Goal: Information Seeking & Learning: Find specific fact

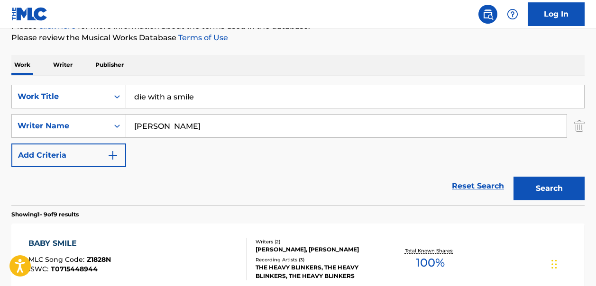
click at [484, 185] on link "Reset Search" at bounding box center [478, 186] width 62 height 21
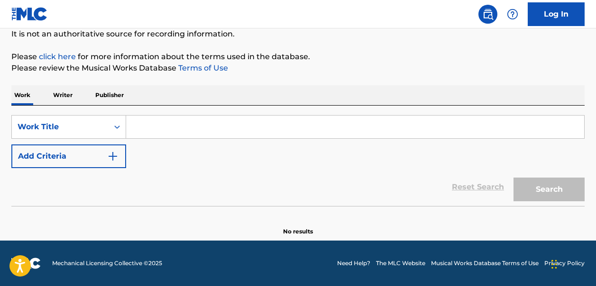
scroll to position [96, 0]
click at [139, 127] on input "Search Form" at bounding box center [355, 127] width 458 height 23
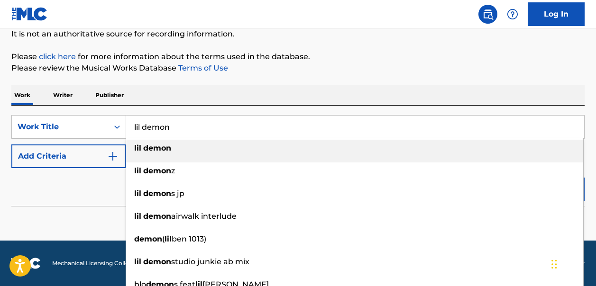
type input "lil demon"
click at [160, 146] on strong "demon" at bounding box center [157, 148] width 28 height 9
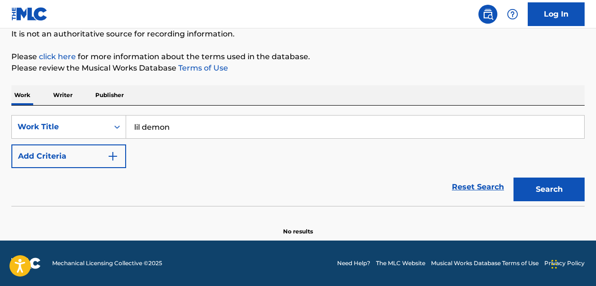
click at [113, 156] on img "Search Form" at bounding box center [112, 156] width 11 height 11
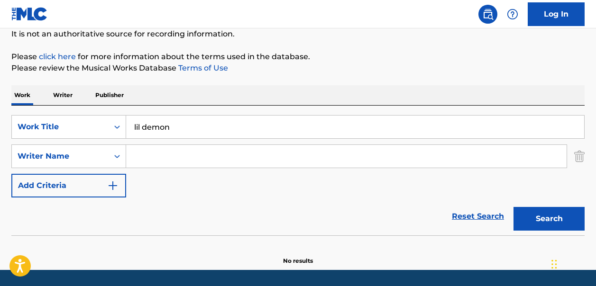
click at [143, 157] on input "Search Form" at bounding box center [346, 156] width 441 height 23
paste input "Joshua LuellenMatthew-Kyle Adrian BrownNayvadius Wilburn"
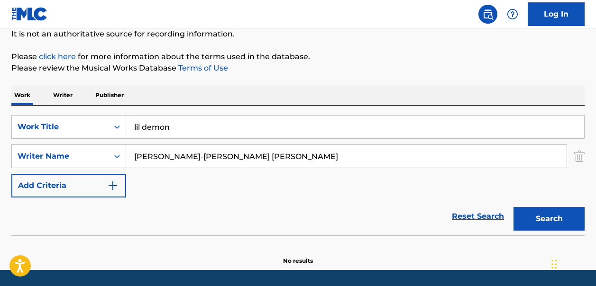
click at [538, 215] on button "Search" at bounding box center [549, 219] width 71 height 24
drag, startPoint x: 380, startPoint y: 156, endPoint x: 194, endPoint y: 157, distance: 185.9
click at [194, 157] on input "Joshua LuellenMatthew-Kyle Adrian BrownNayvadius Wilburn" at bounding box center [346, 156] width 441 height 23
type input "Joshua Luellen"
click at [556, 218] on button "Search" at bounding box center [549, 219] width 71 height 24
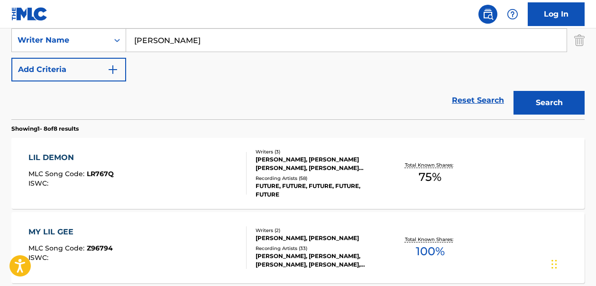
scroll to position [213, 0]
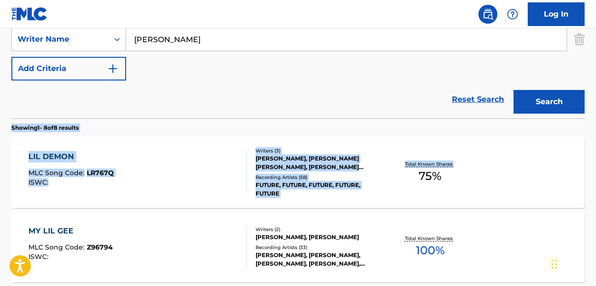
drag, startPoint x: 596, startPoint y: 119, endPoint x: 602, endPoint y: 162, distance: 44.1
click at [533, 181] on div "LIL DEMON MLC Song Code : LR767Q ISWC : Writers ( 3 ) NAYVADIUS DEMUN WILBURN, …" at bounding box center [297, 172] width 573 height 71
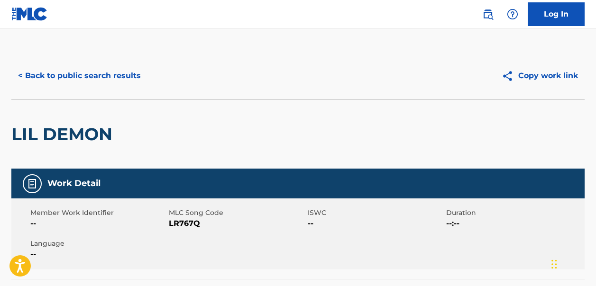
click at [28, 70] on button "< Back to public search results" at bounding box center [79, 76] width 136 height 24
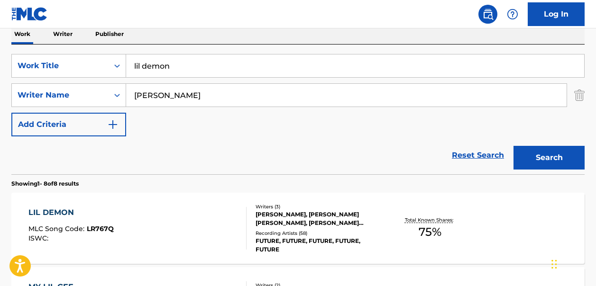
click at [470, 157] on link "Reset Search" at bounding box center [478, 155] width 62 height 21
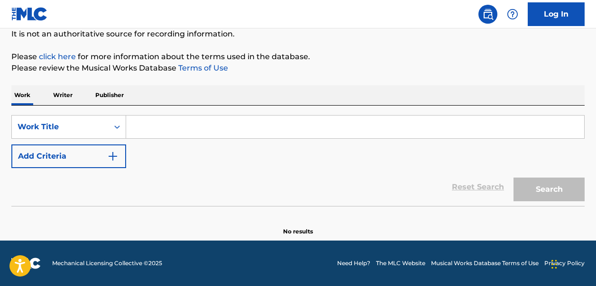
click at [134, 127] on input "Search Form" at bounding box center [355, 127] width 458 height 23
click at [147, 131] on input "Search Form" at bounding box center [355, 127] width 458 height 23
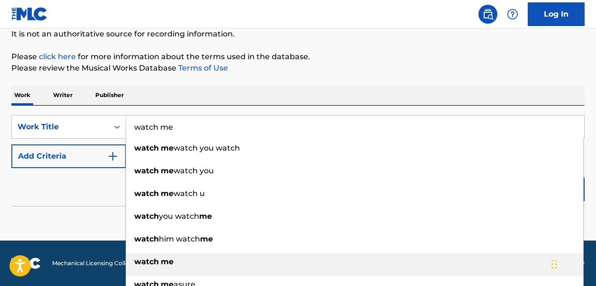
type input "watch me"
click at [152, 265] on strong "watch" at bounding box center [146, 262] width 25 height 9
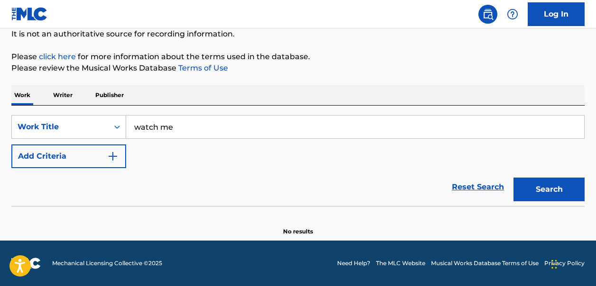
click at [560, 192] on button "Search" at bounding box center [549, 190] width 71 height 24
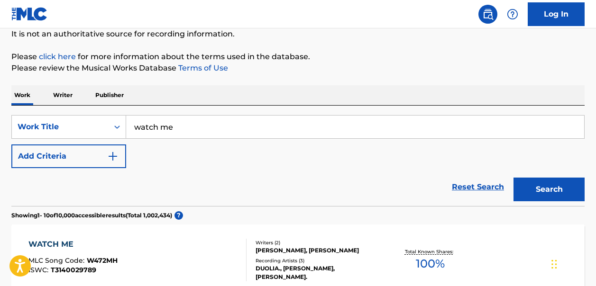
click at [114, 156] on img "Search Form" at bounding box center [112, 156] width 11 height 11
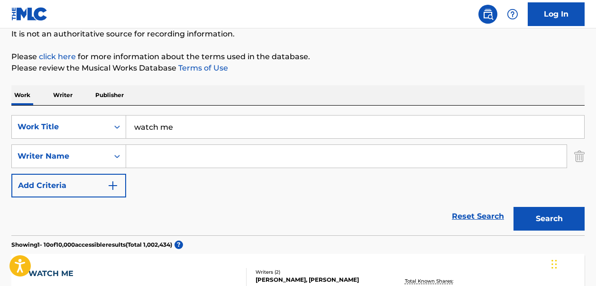
click at [146, 160] on input "Search Form" at bounding box center [346, 156] width 441 height 23
click at [514, 207] on button "Search" at bounding box center [549, 219] width 71 height 24
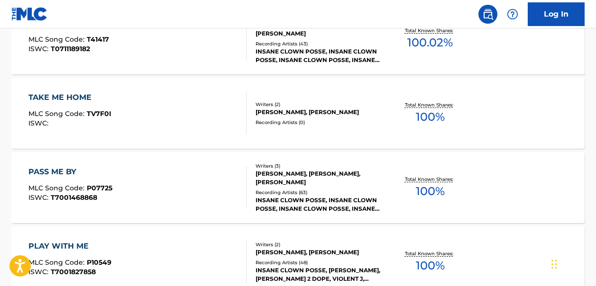
scroll to position [0, 0]
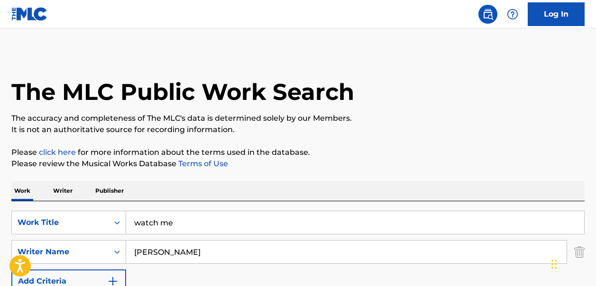
type input "Joseph utsler"
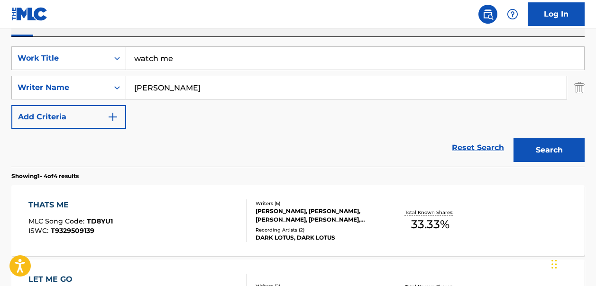
click at [542, 147] on button "Search" at bounding box center [549, 151] width 71 height 24
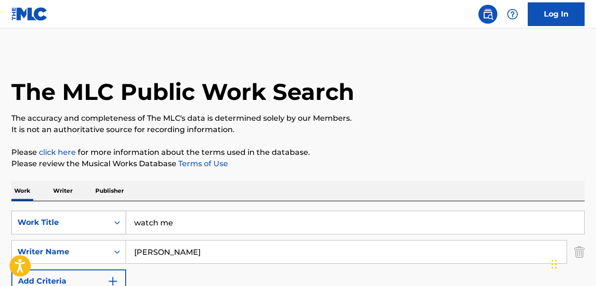
drag, startPoint x: 177, startPoint y: 223, endPoint x: 123, endPoint y: 221, distance: 53.6
click at [123, 221] on div "SearchWithCriteriac17dc5a7-1ff3-451e-8191-05c54d7807f6 Work Title watch me" at bounding box center [297, 223] width 573 height 24
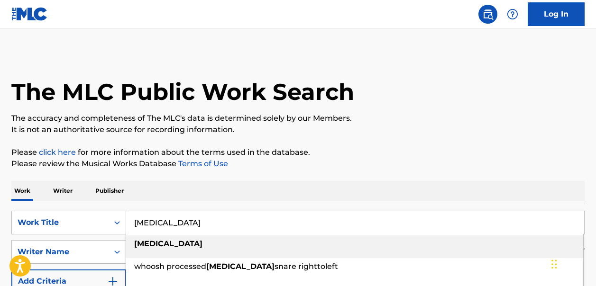
type input "stutter"
click at [144, 245] on strong "stutter" at bounding box center [168, 244] width 68 height 9
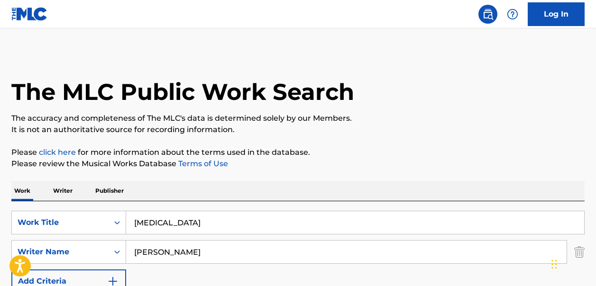
drag, startPoint x: 191, startPoint y: 252, endPoint x: 129, endPoint y: 251, distance: 62.1
click at [129, 251] on input "Joseph utsler" at bounding box center [346, 252] width 441 height 23
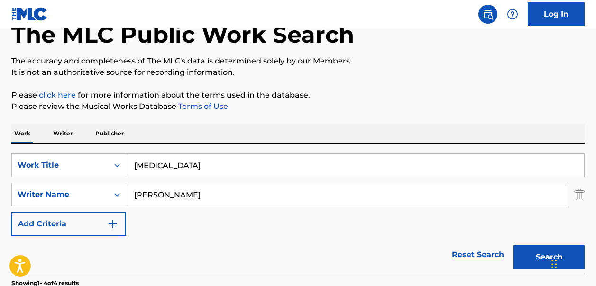
scroll to position [88, 0]
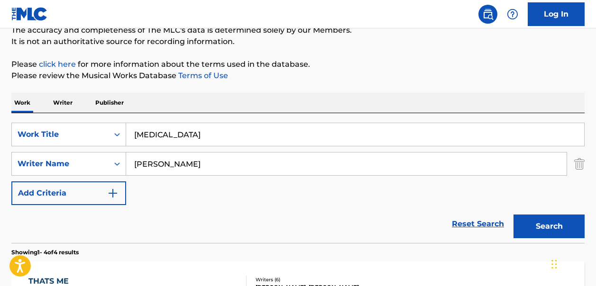
type input "Kevin Gates"
click at [489, 224] on link "Reset Search" at bounding box center [478, 224] width 62 height 21
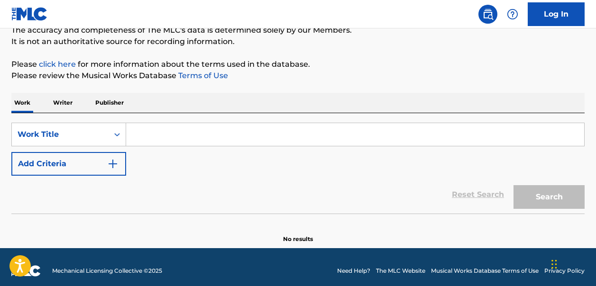
click at [137, 135] on input "Search Form" at bounding box center [355, 134] width 458 height 23
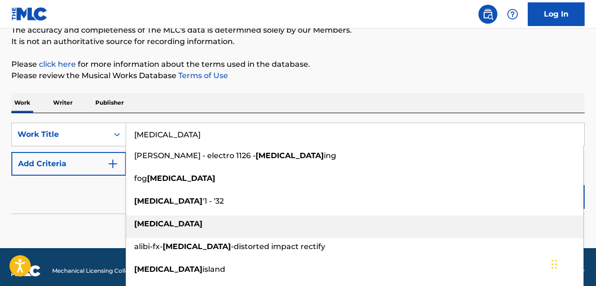
type input "stutter"
click at [146, 226] on strong "stutter" at bounding box center [168, 224] width 68 height 9
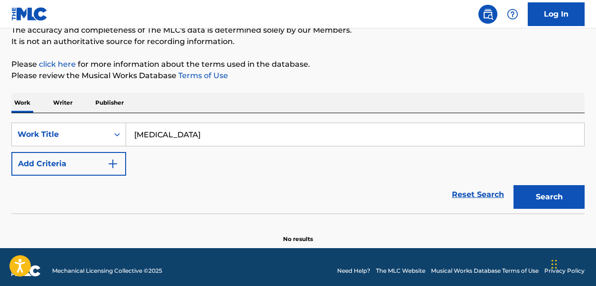
click at [118, 162] on img "Search Form" at bounding box center [112, 163] width 11 height 11
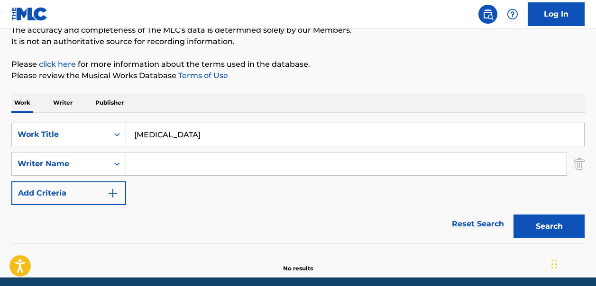
click at [137, 164] on input "Search Form" at bounding box center [346, 164] width 441 height 23
click at [542, 231] on button "Search" at bounding box center [549, 227] width 71 height 24
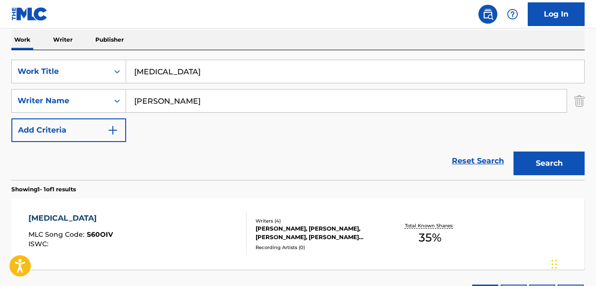
scroll to position [150, 0]
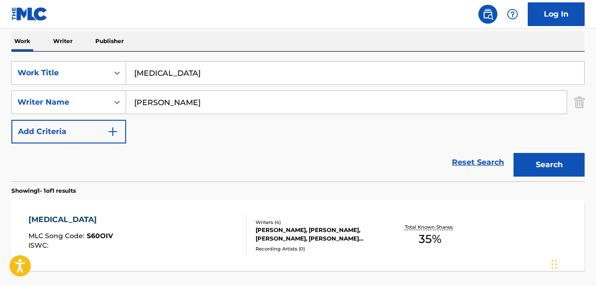
click at [183, 105] on input "Kevin Gates" at bounding box center [346, 102] width 441 height 23
type input "K"
click at [554, 163] on button "Search" at bounding box center [549, 165] width 71 height 24
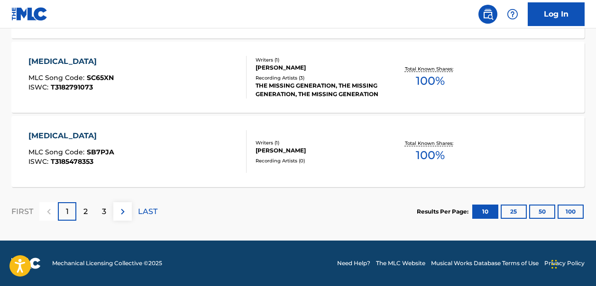
scroll to position [0, 0]
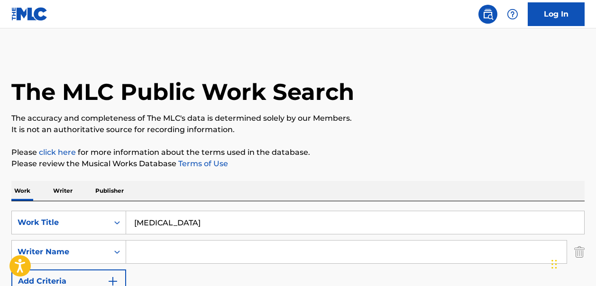
click at [148, 254] on input "Search Form" at bounding box center [346, 252] width 441 height 23
type input "kevin gates"
drag, startPoint x: 181, startPoint y: 251, endPoint x: 127, endPoint y: 251, distance: 54.5
click at [127, 251] on input "kevin gates" at bounding box center [346, 252] width 441 height 23
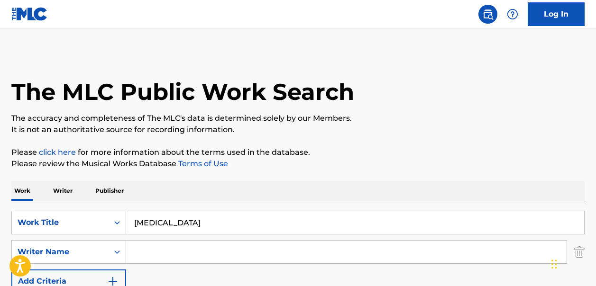
click at [160, 253] on input "Search Form" at bounding box center [346, 252] width 441 height 23
paste input "Tate Kobang"
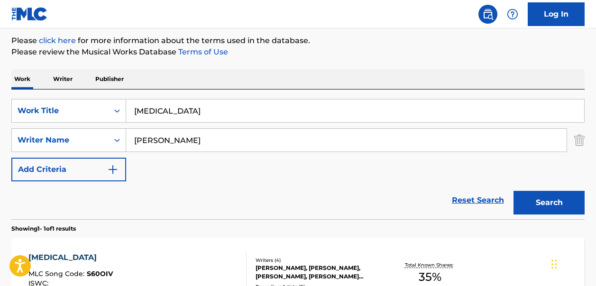
scroll to position [128, 0]
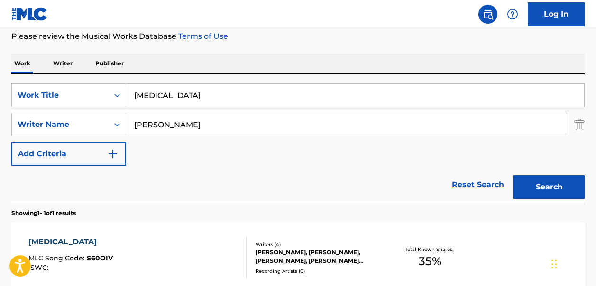
type input "Tate Kobang"
click at [557, 190] on button "Search" at bounding box center [549, 187] width 71 height 24
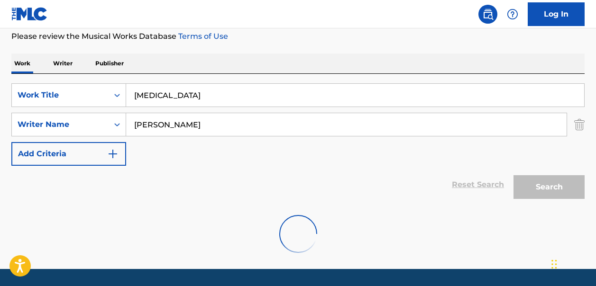
scroll to position [125, 0]
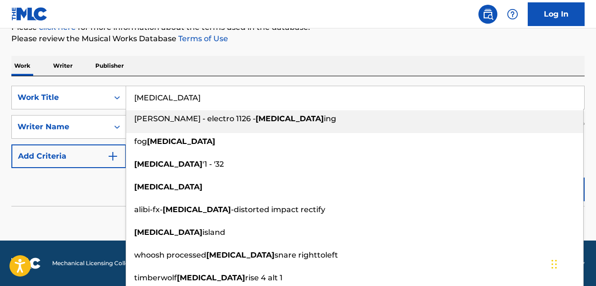
drag, startPoint x: 162, startPoint y: 101, endPoint x: 132, endPoint y: 101, distance: 30.4
click at [132, 101] on input "stutter" at bounding box center [355, 97] width 458 height 23
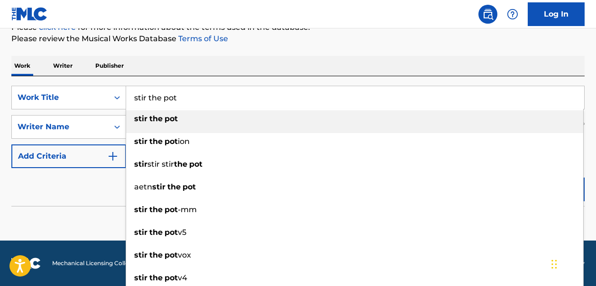
type input "stir the pot"
click at [151, 116] on strong "the" at bounding box center [155, 118] width 13 height 9
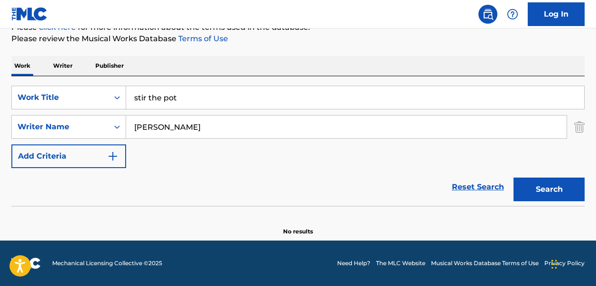
drag, startPoint x: 190, startPoint y: 130, endPoint x: 130, endPoint y: 129, distance: 59.8
click at [130, 129] on input "Tate Kobang" at bounding box center [346, 127] width 441 height 23
type input "kevin gates"
click at [532, 193] on button "Search" at bounding box center [549, 190] width 71 height 24
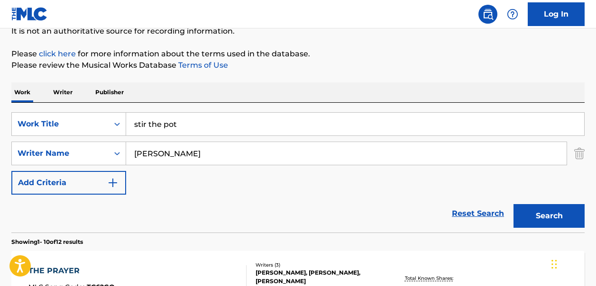
scroll to position [107, 0]
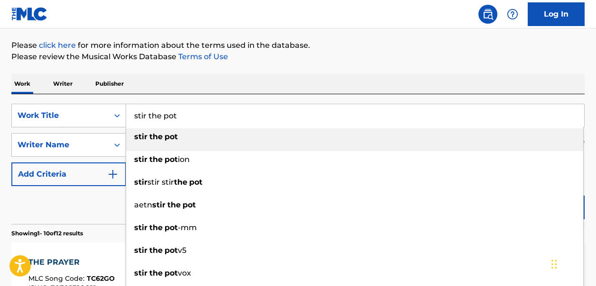
drag, startPoint x: 177, startPoint y: 117, endPoint x: 133, endPoint y: 116, distance: 43.7
click at [133, 116] on input "stir the pot" at bounding box center [355, 115] width 458 height 23
type input "\"
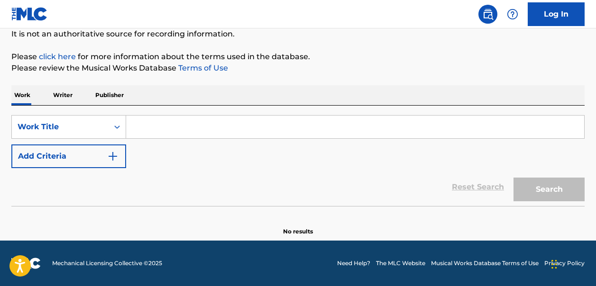
scroll to position [68, 0]
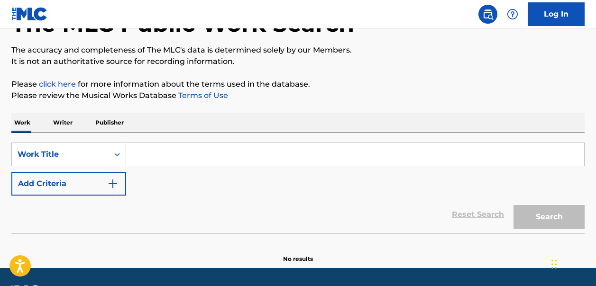
click at [143, 154] on input "Search Form" at bounding box center [355, 154] width 458 height 23
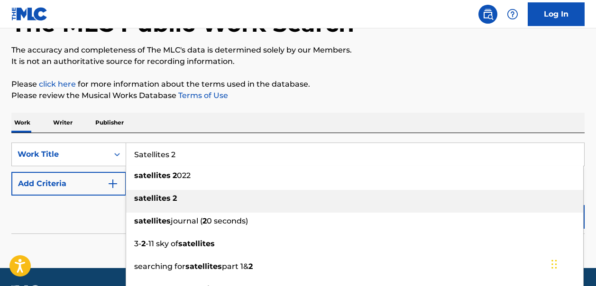
click at [158, 199] on strong "satellites" at bounding box center [152, 198] width 37 height 9
type input "satellites 2"
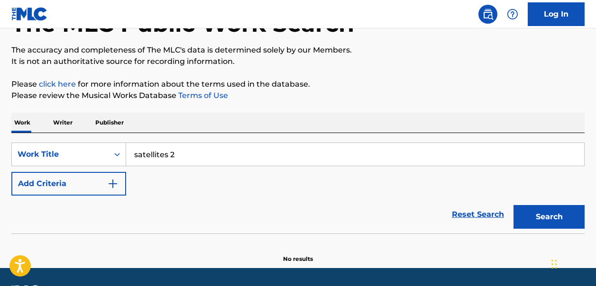
click at [112, 181] on img "Search Form" at bounding box center [112, 183] width 11 height 11
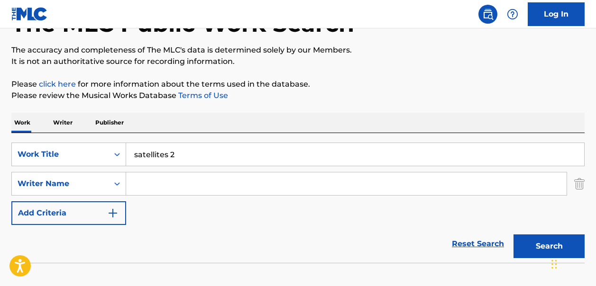
click at [148, 182] on input "Search Form" at bounding box center [346, 184] width 441 height 23
type input "[PERSON_NAME]"
click at [514, 235] on button "Search" at bounding box center [549, 247] width 71 height 24
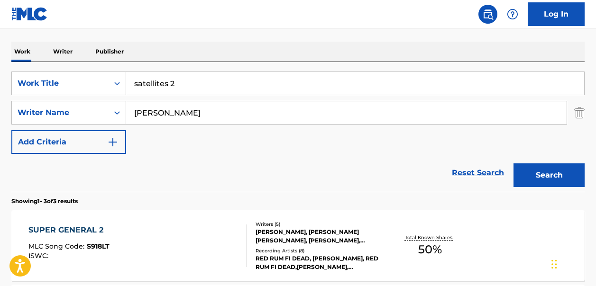
scroll to position [140, 0]
click at [481, 173] on link "Reset Search" at bounding box center [478, 172] width 62 height 21
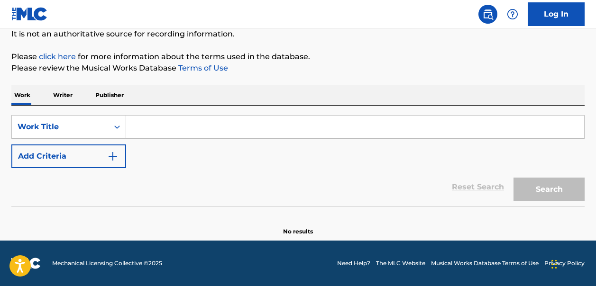
click at [145, 128] on input "Search Form" at bounding box center [355, 127] width 458 height 23
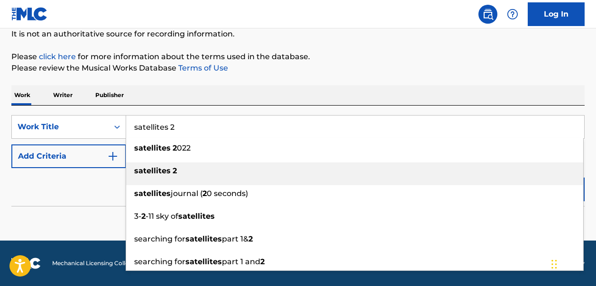
type input "satellites 2"
click at [156, 167] on strong "satellites" at bounding box center [152, 170] width 37 height 9
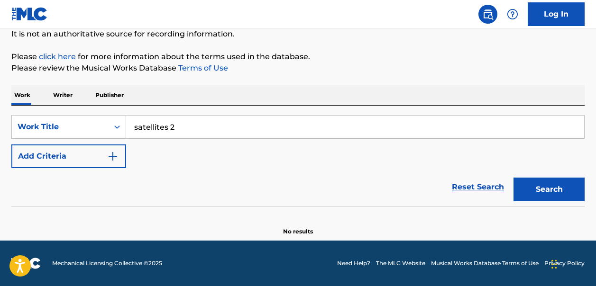
click at [110, 158] on img "Search Form" at bounding box center [112, 156] width 11 height 11
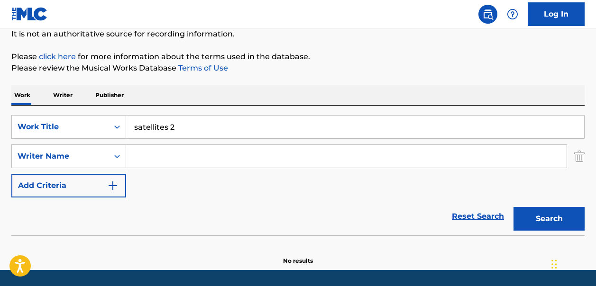
click at [147, 157] on input "Search Form" at bounding box center [346, 156] width 441 height 23
type input "kevin gates"
click at [545, 222] on button "Search" at bounding box center [549, 219] width 71 height 24
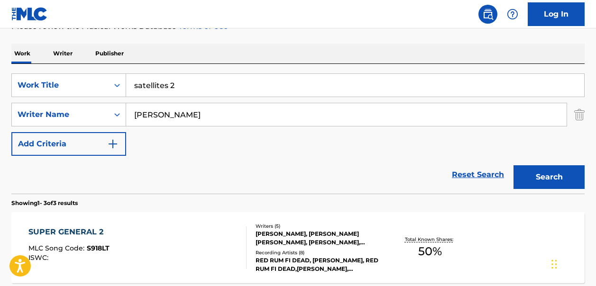
scroll to position [132, 0]
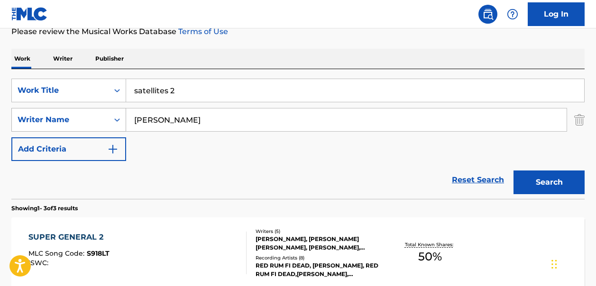
drag, startPoint x: 178, startPoint y: 119, endPoint x: 121, endPoint y: 119, distance: 56.4
click at [121, 119] on div "SearchWithCriteriad7af6a2e-b21d-4df8-a521-3f7338a34e29 Writer Name kevin gates" at bounding box center [297, 120] width 573 height 24
click at [550, 183] on button "Search" at bounding box center [549, 183] width 71 height 24
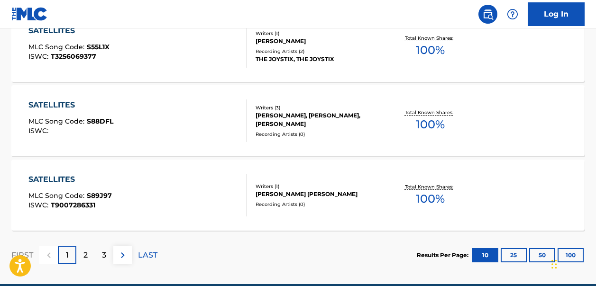
scroll to position [904, 0]
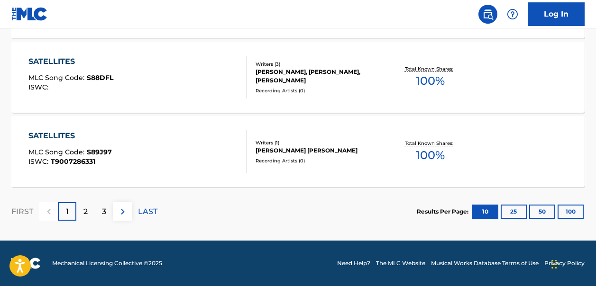
click at [148, 213] on p "LAST" at bounding box center [147, 211] width 19 height 11
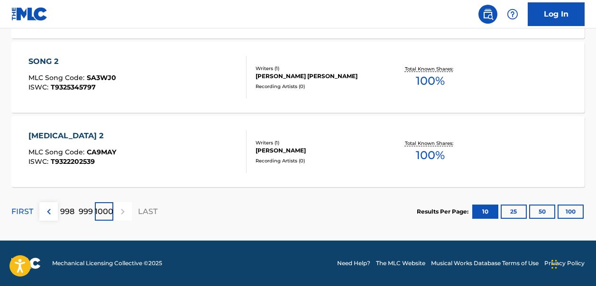
drag, startPoint x: 391, startPoint y: 81, endPoint x: 363, endPoint y: 3, distance: 82.8
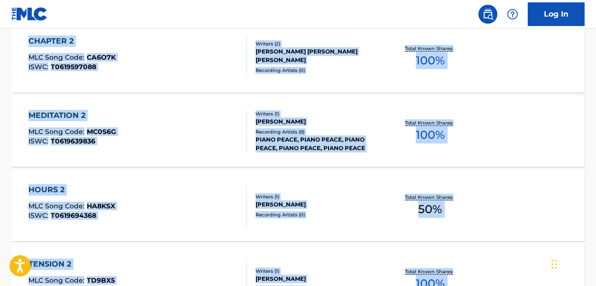
drag, startPoint x: 595, startPoint y: 229, endPoint x: 581, endPoint y: -55, distance: 283.5
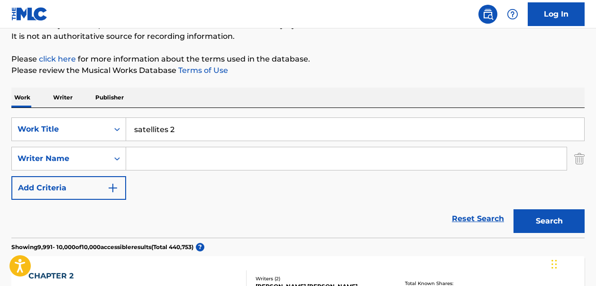
click at [172, 134] on input "satellites 2" at bounding box center [355, 129] width 458 height 23
type input "s"
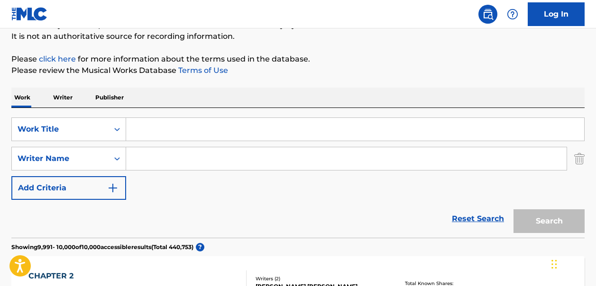
click at [143, 161] on input "Search Form" at bounding box center [346, 159] width 441 height 23
click at [464, 217] on link "Reset Search" at bounding box center [478, 219] width 62 height 21
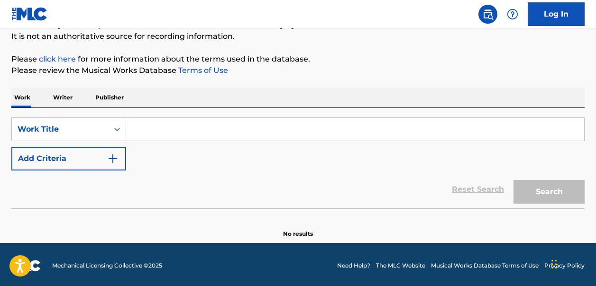
click at [155, 130] on input "Search Form" at bounding box center [355, 129] width 458 height 23
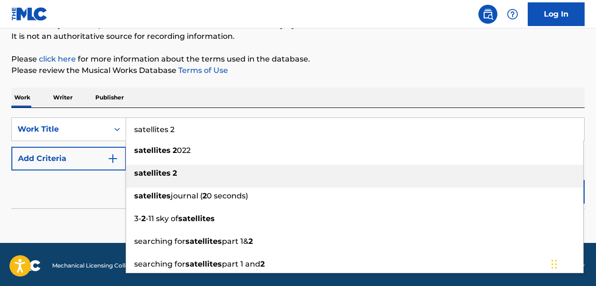
type input "satellites 2"
click at [173, 175] on strong "2" at bounding box center [175, 173] width 4 height 9
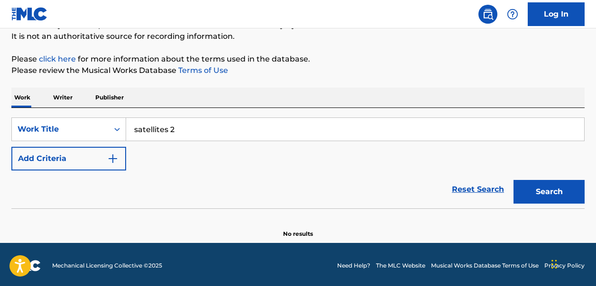
click at [536, 188] on button "Search" at bounding box center [549, 192] width 71 height 24
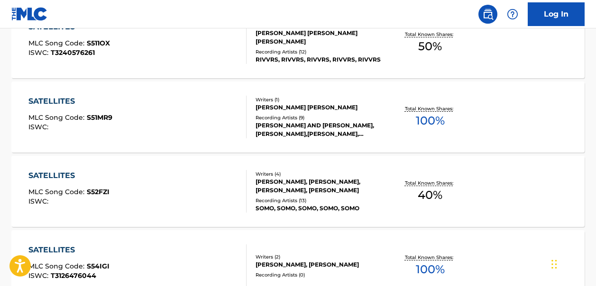
scroll to position [0, 0]
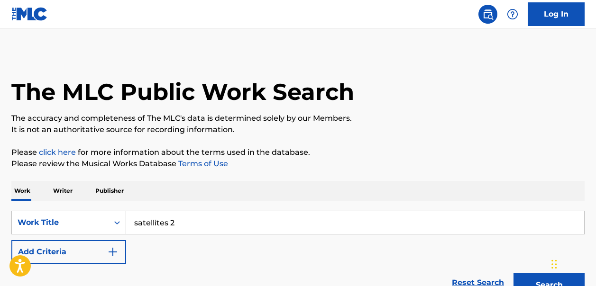
click at [114, 253] on img "Search Form" at bounding box center [112, 252] width 11 height 11
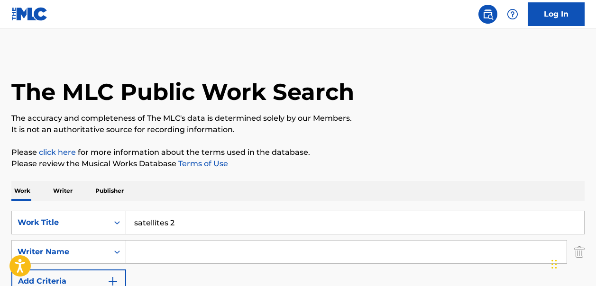
click at [140, 255] on input "Search Form" at bounding box center [346, 252] width 441 height 23
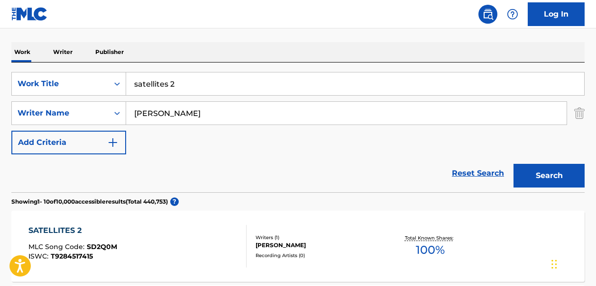
scroll to position [165, 0]
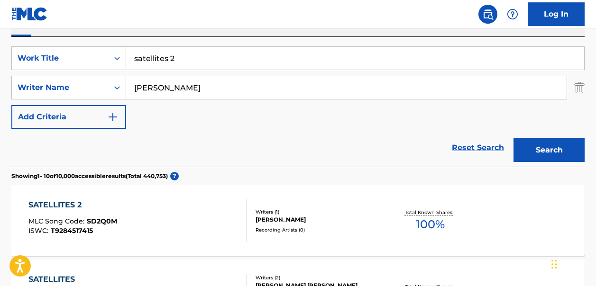
type input "Kevin Gates"
click at [545, 152] on button "Search" at bounding box center [549, 151] width 71 height 24
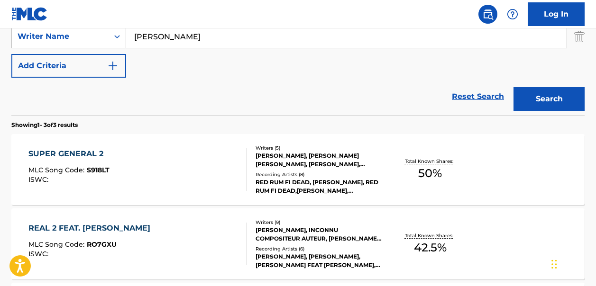
scroll to position [212, 0]
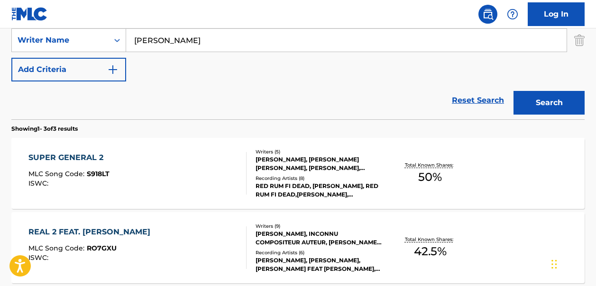
drag, startPoint x: 596, startPoint y: 115, endPoint x: 595, endPoint y: 100, distance: 15.7
click at [595, 100] on div "The MLC Public Work Search The accuracy and completeness of The MLC's data is d…" at bounding box center [298, 121] width 596 height 563
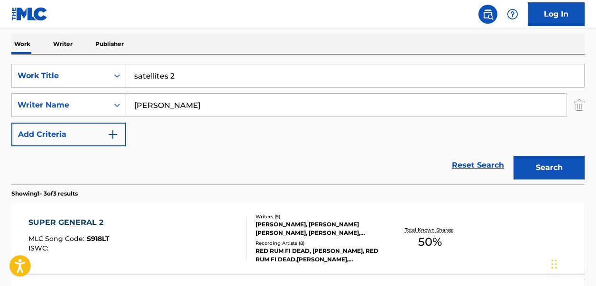
scroll to position [133, 0]
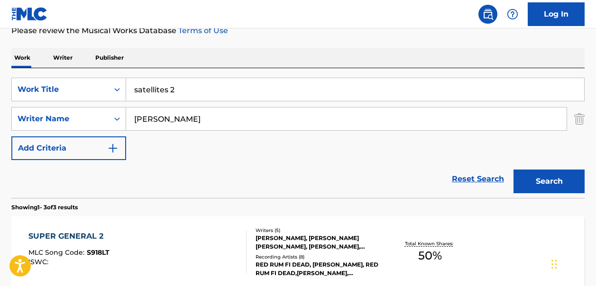
click at [175, 92] on input "satellites 2" at bounding box center [355, 89] width 458 height 23
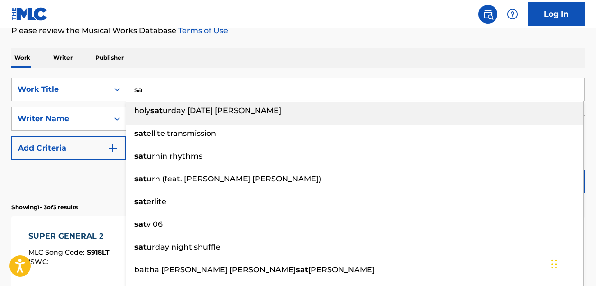
type input "s"
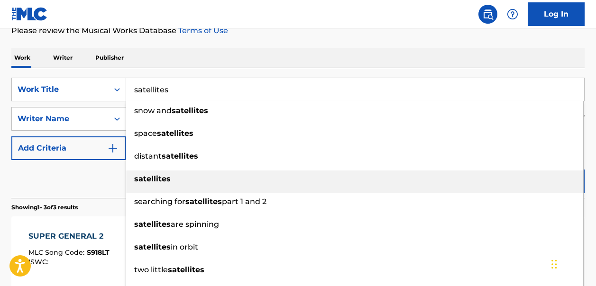
click at [160, 181] on strong "satellites" at bounding box center [152, 179] width 37 height 9
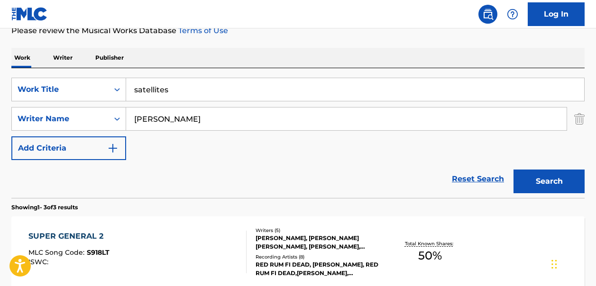
click at [538, 180] on button "Search" at bounding box center [549, 182] width 71 height 24
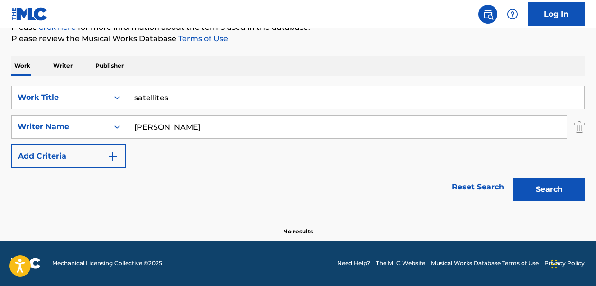
scroll to position [125, 0]
click at [172, 99] on input "satellites" at bounding box center [355, 97] width 458 height 23
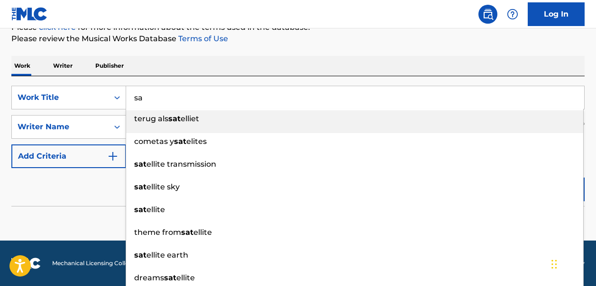
type input "s"
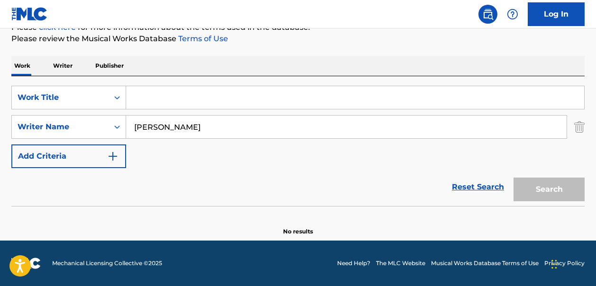
click at [180, 125] on input "Kevin Gates" at bounding box center [346, 127] width 441 height 23
type input "K"
click at [157, 96] on input "Search Form" at bounding box center [355, 97] width 458 height 23
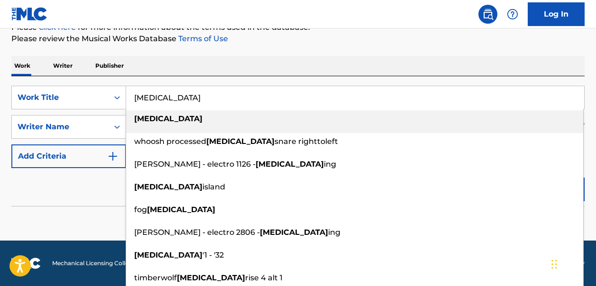
type input "stutter"
click at [141, 123] on div "stutter" at bounding box center [354, 119] width 457 height 17
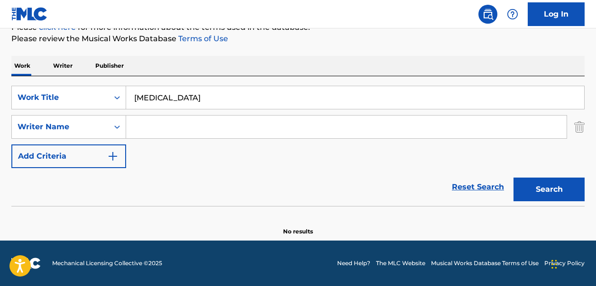
click at [141, 127] on input "Search Form" at bounding box center [346, 127] width 441 height 23
click at [530, 193] on button "Search" at bounding box center [549, 190] width 71 height 24
click at [185, 126] on input "[PERSON_NAME]" at bounding box center [346, 127] width 441 height 23
type input "Kevin Gates"
click at [551, 194] on button "Search" at bounding box center [549, 190] width 71 height 24
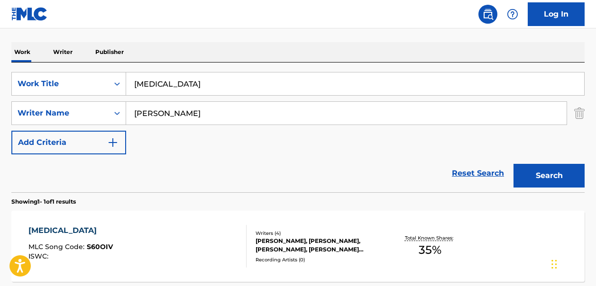
scroll to position [111, 0]
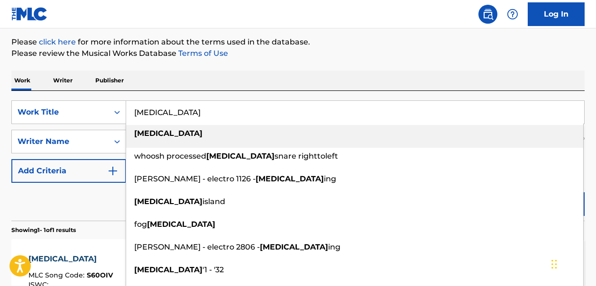
drag, startPoint x: 163, startPoint y: 109, endPoint x: 127, endPoint y: 109, distance: 36.0
click at [127, 109] on input "stutter" at bounding box center [355, 112] width 458 height 23
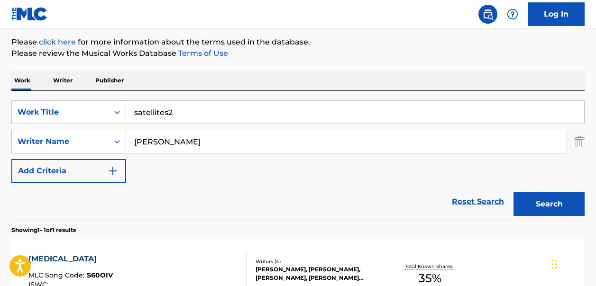
type input "satellites2"
click at [548, 199] on button "Search" at bounding box center [549, 205] width 71 height 24
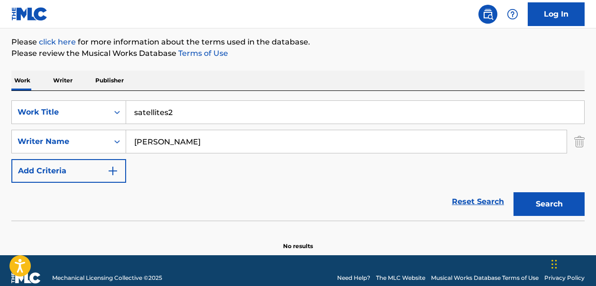
click at [184, 141] on input "Kevin Gates" at bounding box center [346, 141] width 441 height 23
type input "K"
click at [540, 198] on button "Search" at bounding box center [549, 205] width 71 height 24
drag, startPoint x: 172, startPoint y: 112, endPoint x: 111, endPoint y: 117, distance: 60.4
click at [111, 117] on div "SearchWithCriteria10daad00-eb64-47db-9b13-6e9aeedbf765 Work Title satellites2" at bounding box center [297, 113] width 573 height 24
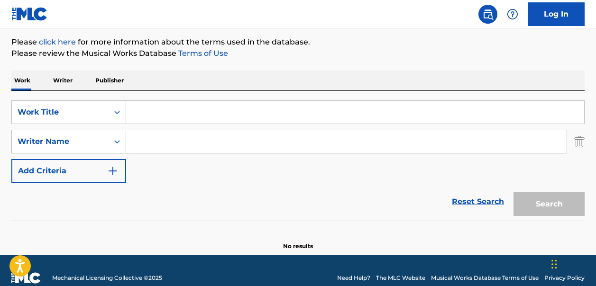
click at [149, 138] on input "Search Form" at bounding box center [346, 141] width 441 height 23
click at [178, 144] on input "Ed Sheeranthinking out loud" at bounding box center [346, 141] width 441 height 23
drag, startPoint x: 249, startPoint y: 143, endPoint x: 179, endPoint y: 145, distance: 70.2
click at [179, 145] on input "Ed Sheeran thinking out loud" at bounding box center [346, 141] width 441 height 23
type input "[PERSON_NAME]"
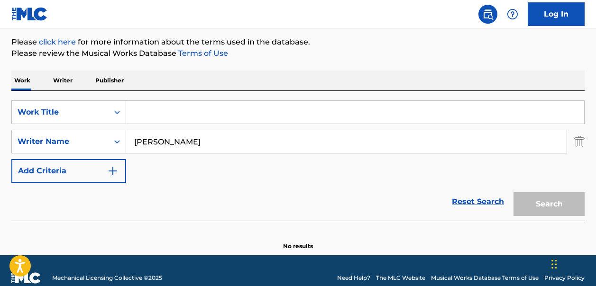
click at [148, 117] on input "Search Form" at bounding box center [355, 112] width 458 height 23
paste input "thinking out loud"
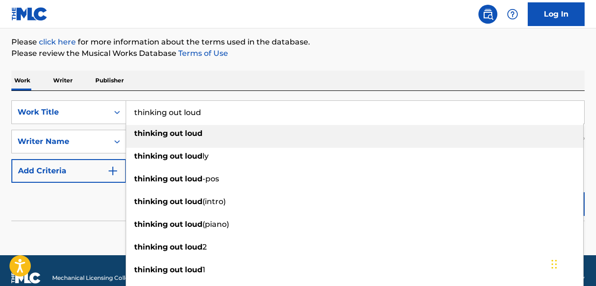
type input "thinking out loud"
click at [172, 134] on strong "out" at bounding box center [176, 133] width 13 height 9
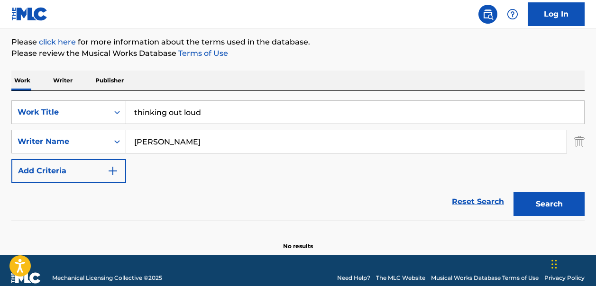
click at [537, 203] on button "Search" at bounding box center [549, 205] width 71 height 24
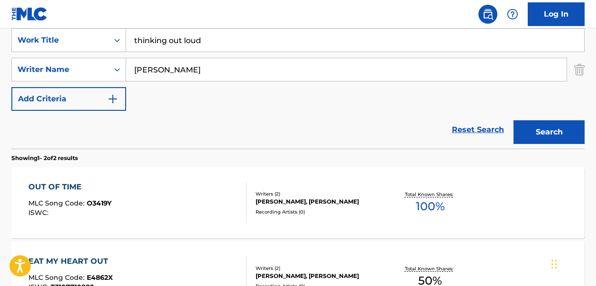
scroll to position [191, 0]
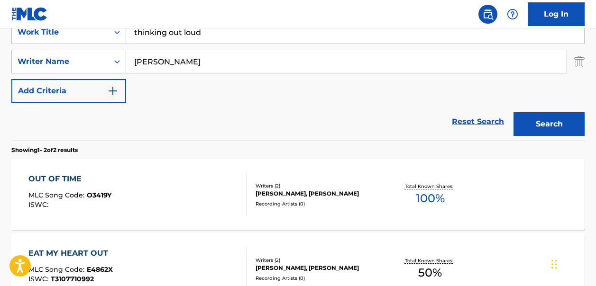
click at [435, 195] on span "100 %" at bounding box center [430, 198] width 29 height 17
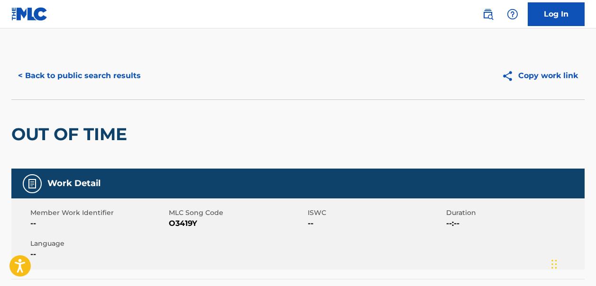
click at [23, 75] on button "< Back to public search results" at bounding box center [79, 76] width 136 height 24
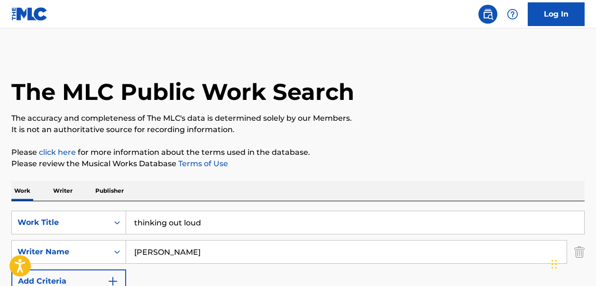
scroll to position [191, 0]
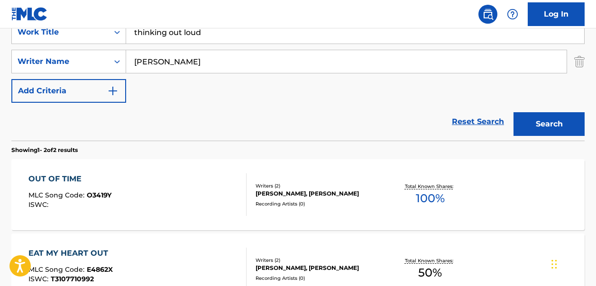
click at [479, 120] on link "Reset Search" at bounding box center [478, 121] width 62 height 21
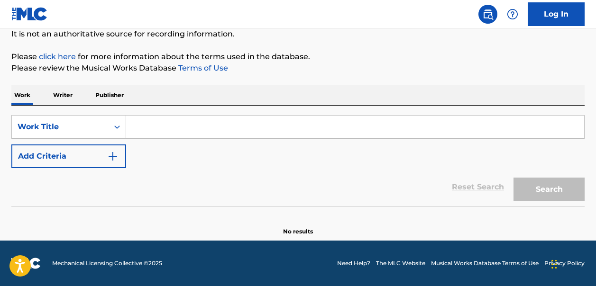
scroll to position [96, 0]
click at [148, 127] on input "Search Form" at bounding box center [355, 127] width 458 height 23
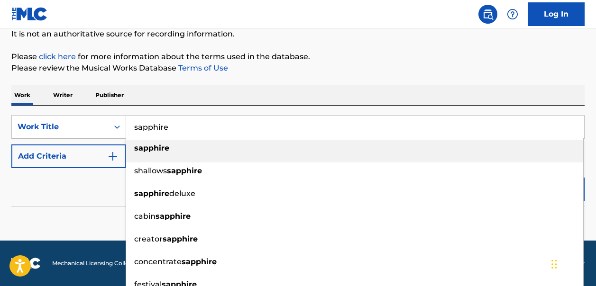
type input "sapphire"
click at [154, 145] on strong "sapphire" at bounding box center [151, 148] width 35 height 9
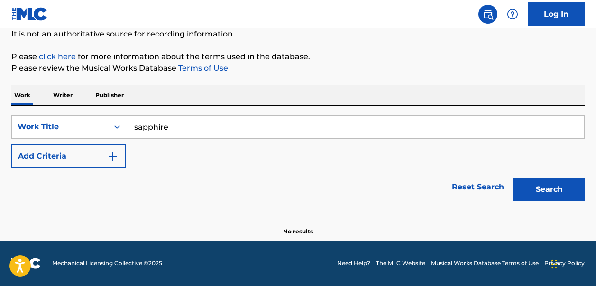
click at [113, 155] on img "Search Form" at bounding box center [112, 156] width 11 height 11
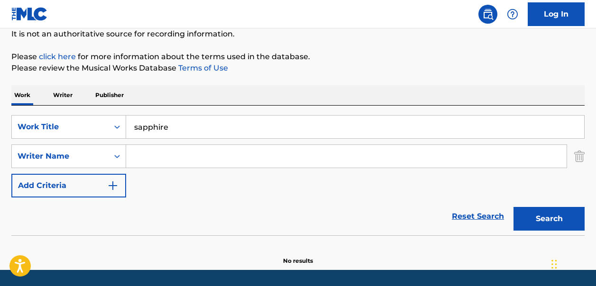
click at [137, 156] on input "Search Form" at bounding box center [346, 156] width 441 height 23
type input "Ed Sheeran"
click at [550, 222] on button "Search" at bounding box center [549, 219] width 71 height 24
drag, startPoint x: 180, startPoint y: 158, endPoint x: 127, endPoint y: 157, distance: 53.2
click at [127, 157] on input "Ed Sheeran" at bounding box center [346, 156] width 441 height 23
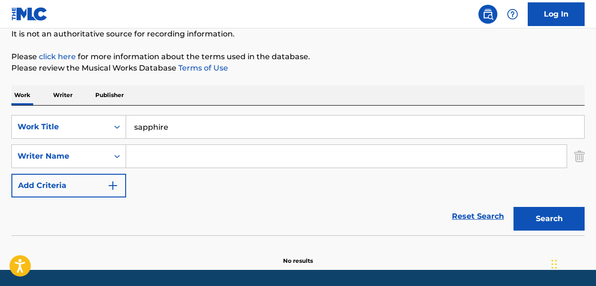
click at [540, 222] on button "Search" at bounding box center [549, 219] width 71 height 24
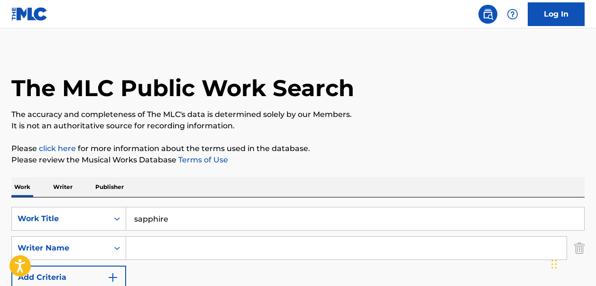
scroll to position [0, 0]
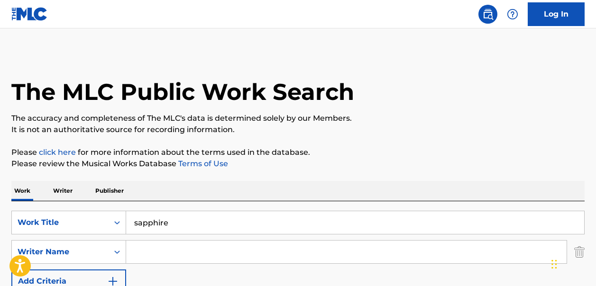
click at [137, 251] on input "Search Form" at bounding box center [346, 252] width 441 height 23
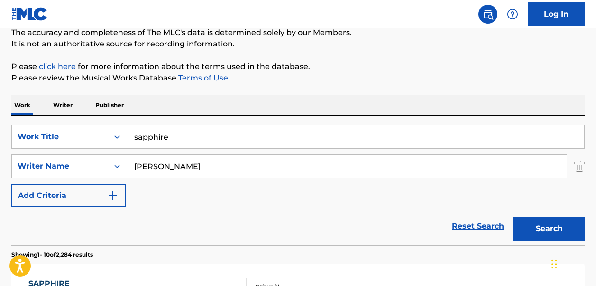
scroll to position [115, 0]
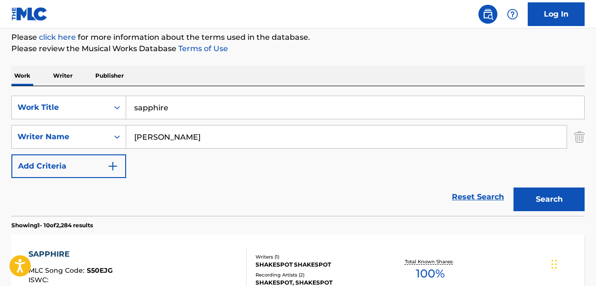
type input "sheeran"
click at [535, 202] on button "Search" at bounding box center [549, 200] width 71 height 24
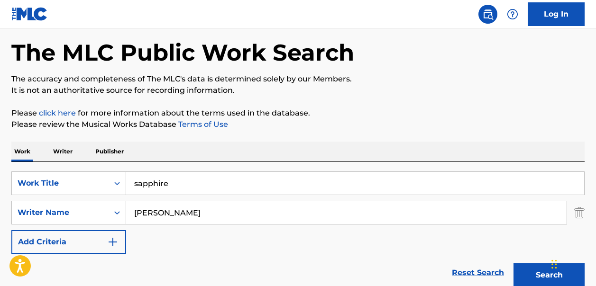
scroll to position [32, 0]
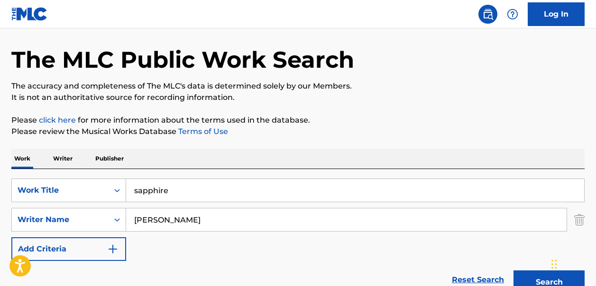
click at [175, 191] on input "sapphire" at bounding box center [355, 190] width 458 height 23
type input "s"
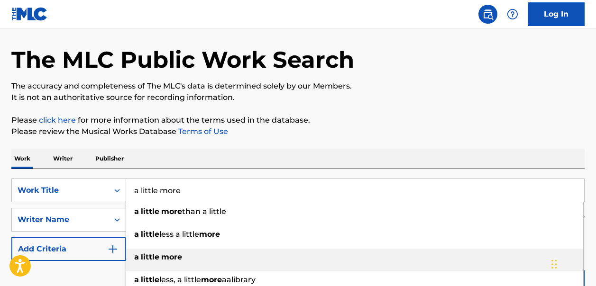
click at [173, 251] on div "a little more" at bounding box center [354, 257] width 457 height 17
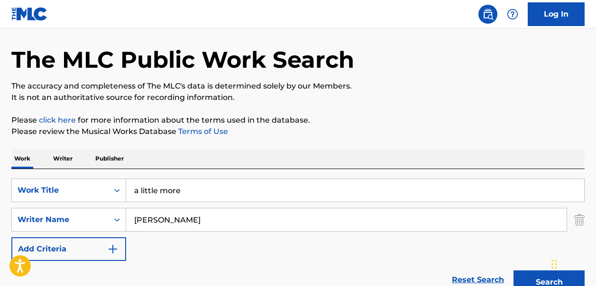
click at [553, 277] on div "Chat Widget" at bounding box center [572, 264] width 47 height 46
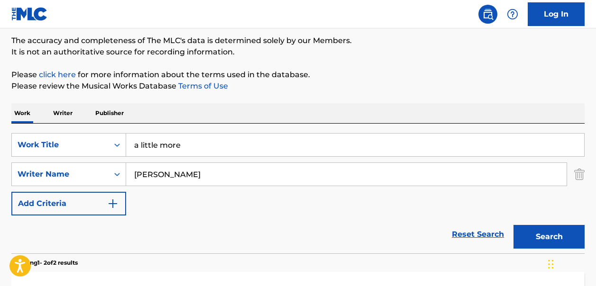
scroll to position [0, 0]
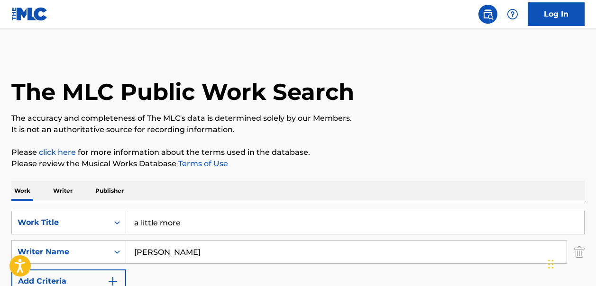
click at [184, 222] on input "a little more" at bounding box center [355, 223] width 458 height 23
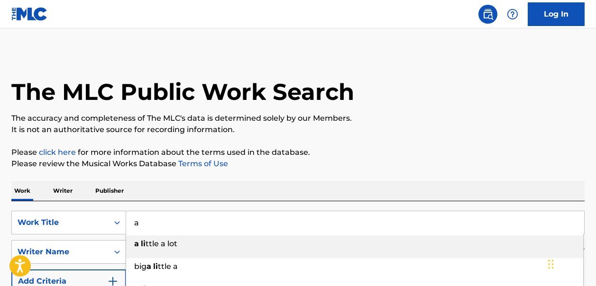
type input "a"
type input "die with a smile"
click at [175, 246] on strong "smile" at bounding box center [186, 244] width 22 height 9
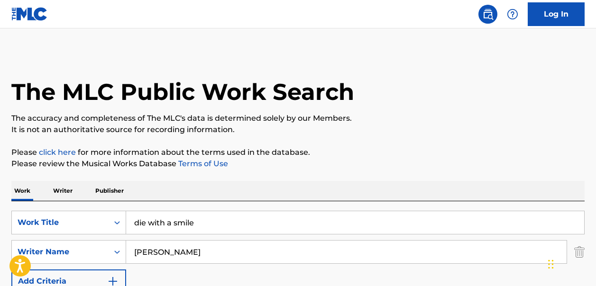
click at [174, 255] on input "sheeran" at bounding box center [346, 252] width 441 height 23
type input "s"
click at [149, 255] on input "Search Form" at bounding box center [346, 252] width 441 height 23
type input "andrew watt"
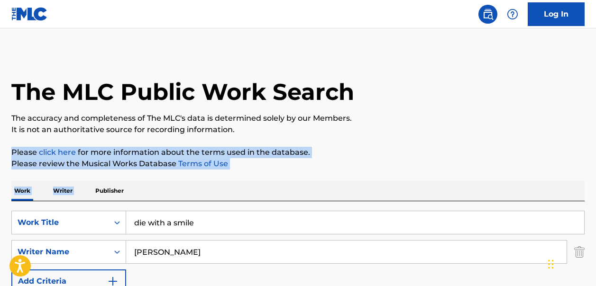
drag, startPoint x: 595, startPoint y: 134, endPoint x: 598, endPoint y: 177, distance: 43.3
click at [596, 177] on html "Accessibility Screen-Reader Guide, Feedback, and Issue Reporting | New window L…" at bounding box center [298, 143] width 596 height 286
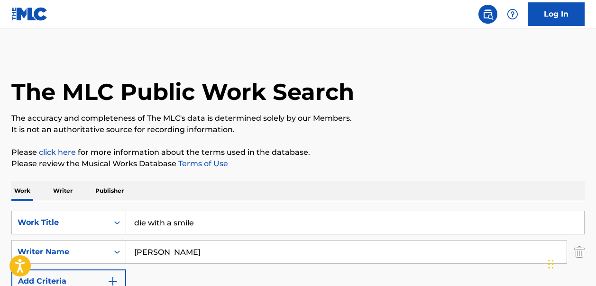
click at [550, 129] on p "It is not an authoritative source for recording information." at bounding box center [297, 129] width 573 height 11
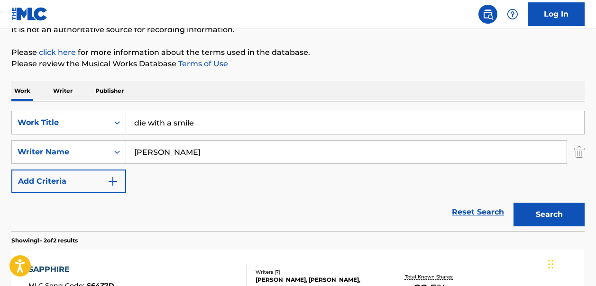
scroll to position [122, 0]
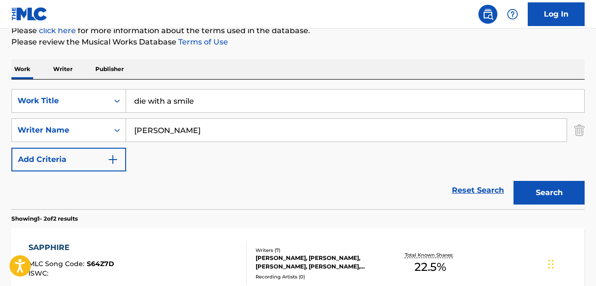
click at [542, 194] on button "Search" at bounding box center [549, 193] width 71 height 24
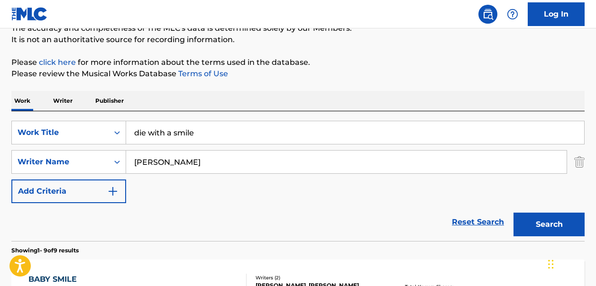
scroll to position [48, 0]
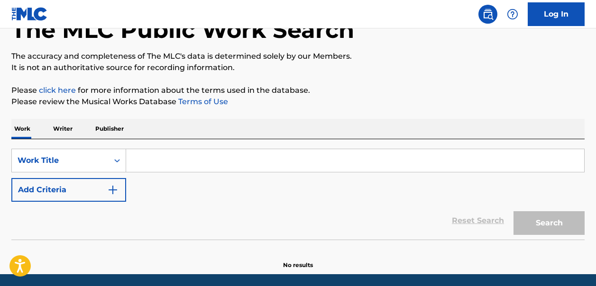
scroll to position [71, 0]
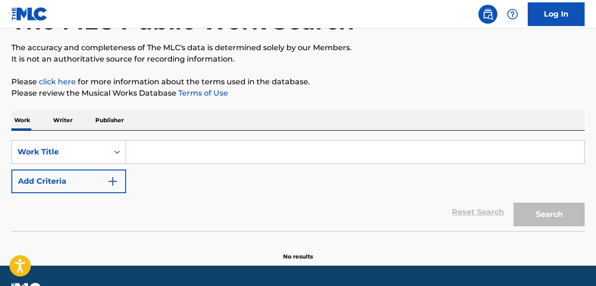
click at [137, 149] on input "Search Form" at bounding box center [355, 152] width 458 height 23
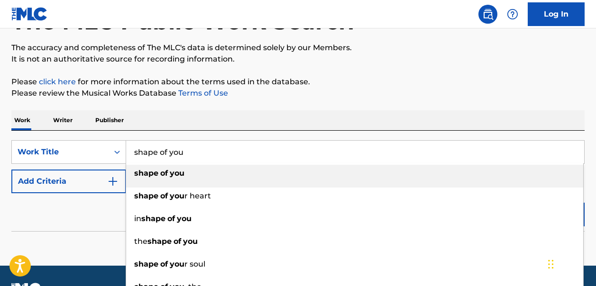
type input "shape of you"
click at [162, 170] on strong "of" at bounding box center [164, 173] width 8 height 9
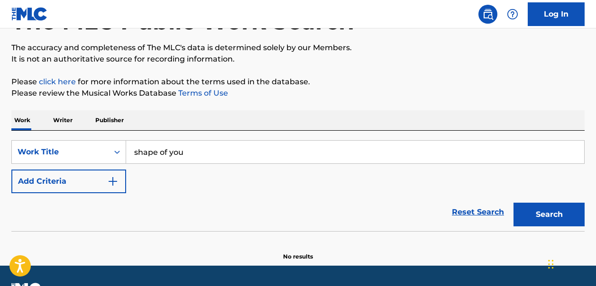
click at [113, 181] on img "Search Form" at bounding box center [112, 181] width 11 height 11
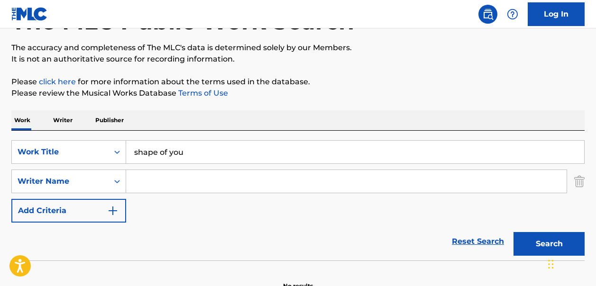
click at [141, 184] on input "Search Form" at bounding box center [346, 181] width 441 height 23
type input "johhny mcdaid"
click at [527, 247] on button "Search" at bounding box center [549, 244] width 71 height 24
drag, startPoint x: 194, startPoint y: 182, endPoint x: 132, endPoint y: 182, distance: 62.1
click at [132, 182] on input "johhny mcdaid" at bounding box center [346, 181] width 441 height 23
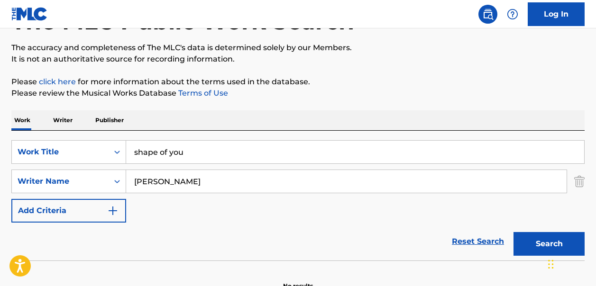
type input "sheeran"
click at [526, 246] on button "Search" at bounding box center [549, 244] width 71 height 24
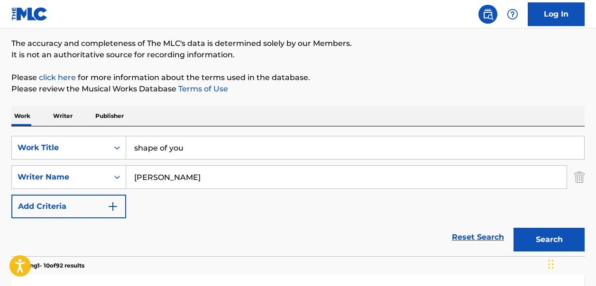
scroll to position [0, 0]
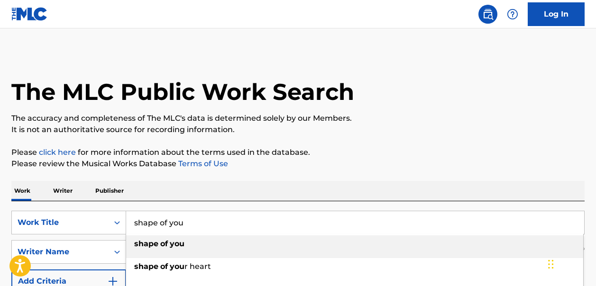
drag, startPoint x: 183, startPoint y: 226, endPoint x: 132, endPoint y: 226, distance: 50.8
click at [132, 226] on input "shape of you" at bounding box center [355, 223] width 458 height 23
click at [172, 247] on strong "imaginery" at bounding box center [172, 244] width 41 height 9
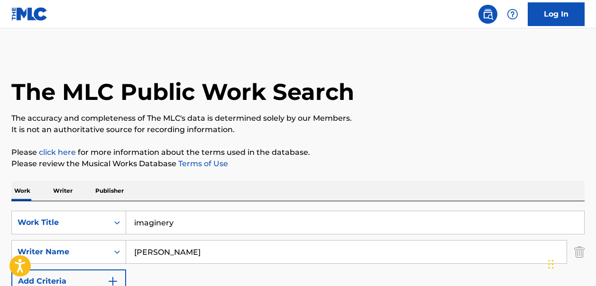
click at [153, 222] on input "imaginery" at bounding box center [355, 223] width 458 height 23
type input "imaginery playerz"
drag, startPoint x: 167, startPoint y: 252, endPoint x: 131, endPoint y: 251, distance: 36.1
click at [131, 251] on input "sheeran" at bounding box center [346, 252] width 441 height 23
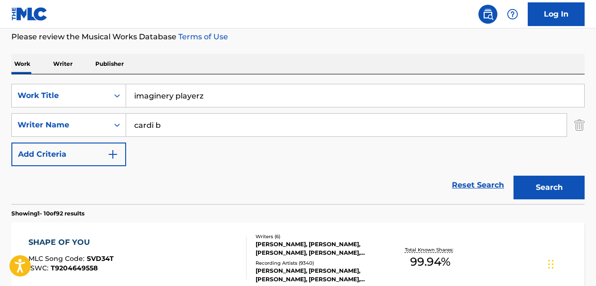
scroll to position [199, 0]
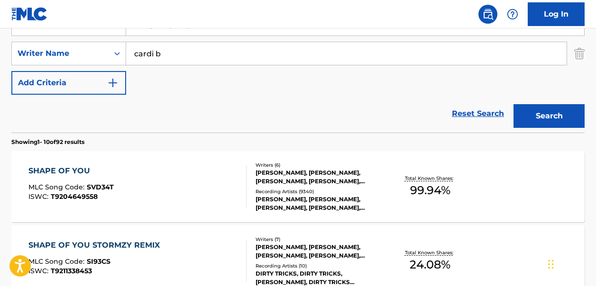
type input "cardi b"
click at [562, 118] on button "Search" at bounding box center [549, 116] width 71 height 24
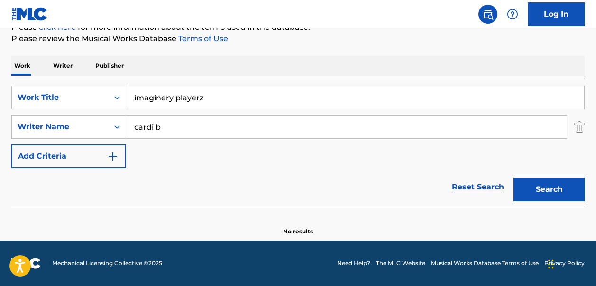
scroll to position [125, 0]
drag, startPoint x: 164, startPoint y: 129, endPoint x: 130, endPoint y: 128, distance: 34.2
click at [130, 128] on input "cardi b" at bounding box center [346, 127] width 441 height 23
click at [546, 191] on button "Search" at bounding box center [549, 190] width 71 height 24
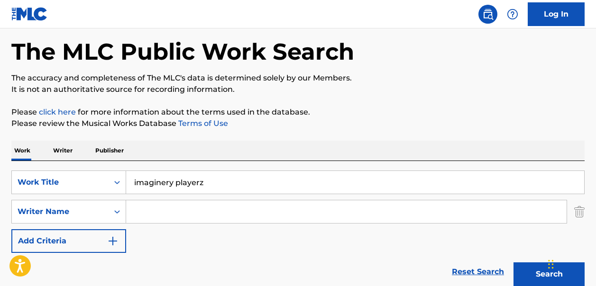
scroll to position [41, 0]
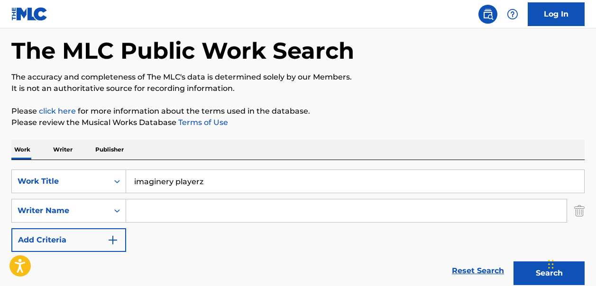
click at [145, 210] on input "Search Form" at bounding box center [346, 211] width 441 height 23
type input "winbush"
click at [530, 275] on button "Search" at bounding box center [549, 274] width 71 height 24
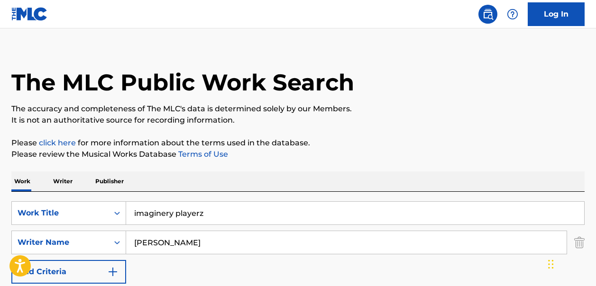
scroll to position [10, 0]
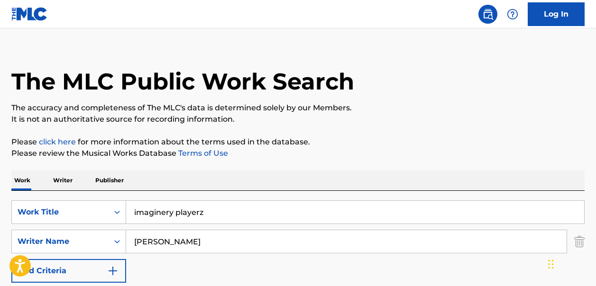
click at [211, 211] on input "imaginery playerz" at bounding box center [355, 212] width 458 height 23
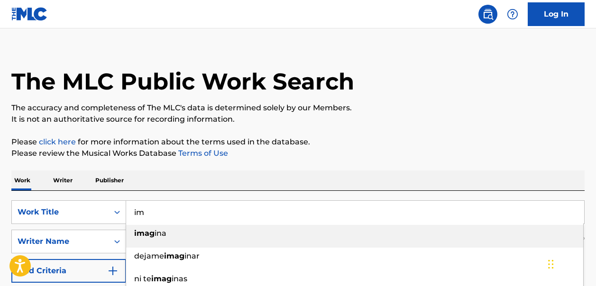
type input "i"
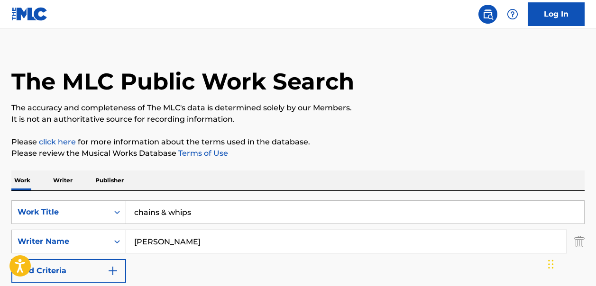
type input "chains & whips"
click at [172, 237] on input "winbush" at bounding box center [346, 242] width 441 height 23
type input "w"
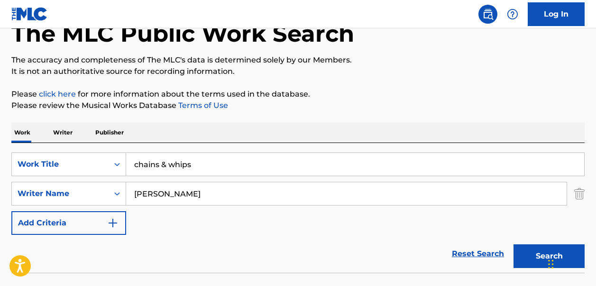
scroll to position [79, 0]
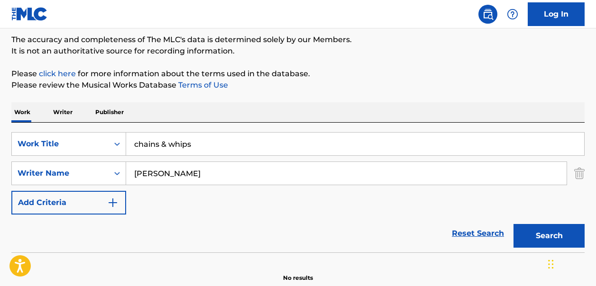
type input "williams pharrell"
click at [534, 239] on button "Search" at bounding box center [549, 236] width 71 height 24
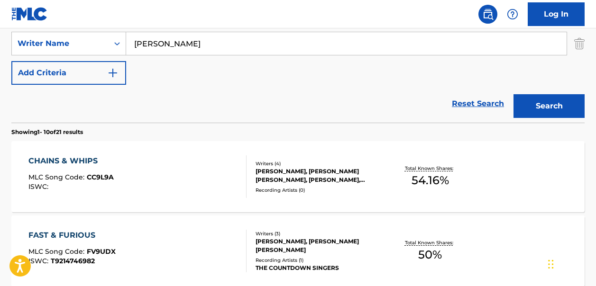
scroll to position [226, 0]
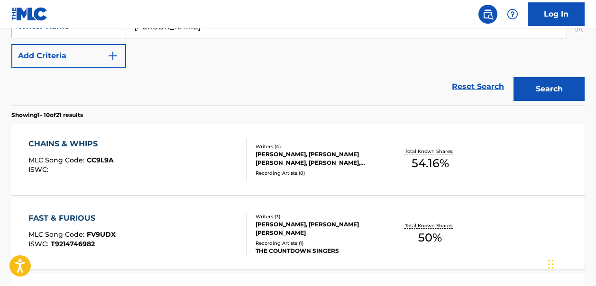
click at [463, 89] on link "Reset Search" at bounding box center [478, 86] width 62 height 21
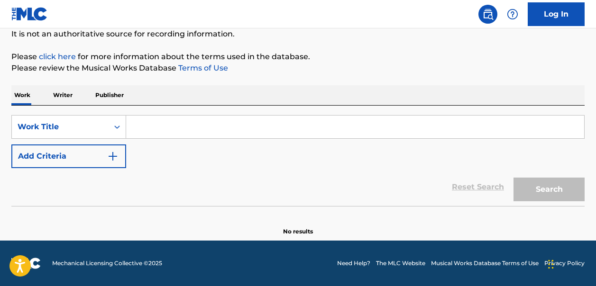
scroll to position [96, 0]
click at [136, 131] on input "Search Form" at bounding box center [355, 127] width 458 height 23
paste input "Sapphire (feat. [PERSON_NAME])"
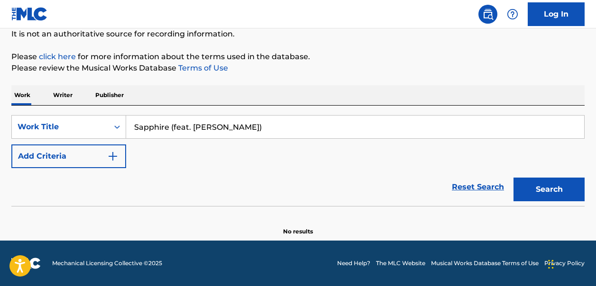
type input "Sapphire (feat. [PERSON_NAME])"
click at [535, 192] on button "Search" at bounding box center [549, 190] width 71 height 24
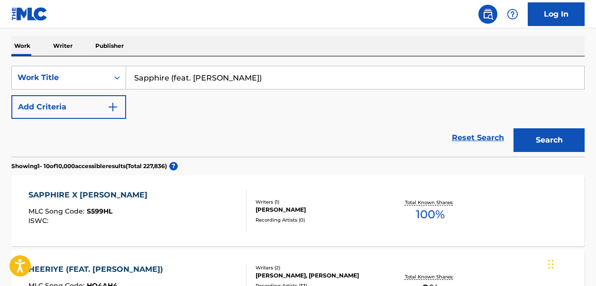
scroll to position [138, 0]
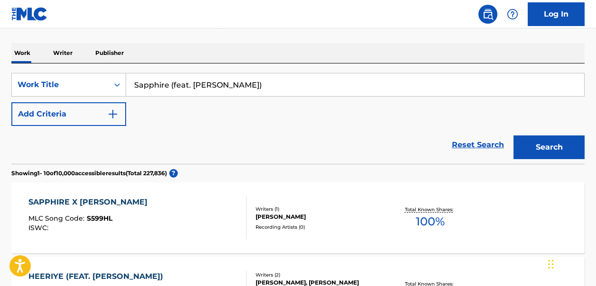
click at [114, 111] on img "Search Form" at bounding box center [112, 114] width 11 height 11
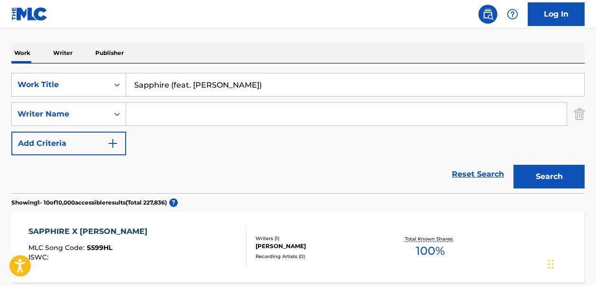
click at [138, 113] on input "Search Form" at bounding box center [346, 114] width 441 height 23
paste input "Artwork for top song Savan Kotecha"
drag, startPoint x: 215, startPoint y: 115, endPoint x: 128, endPoint y: 114, distance: 86.8
click at [128, 114] on input "Artwork for top song Savan Kotecha" at bounding box center [346, 114] width 441 height 23
type input "Savan Kotecha"
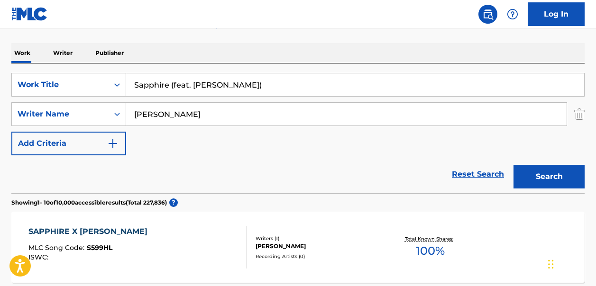
click at [551, 179] on button "Search" at bounding box center [549, 177] width 71 height 24
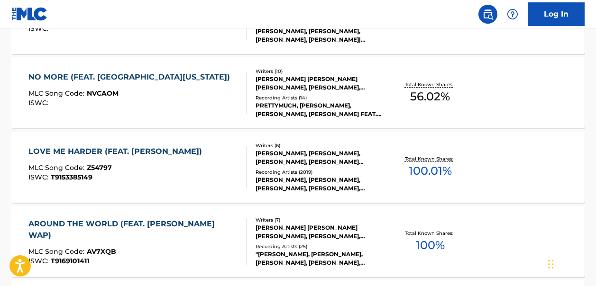
scroll to position [514, 0]
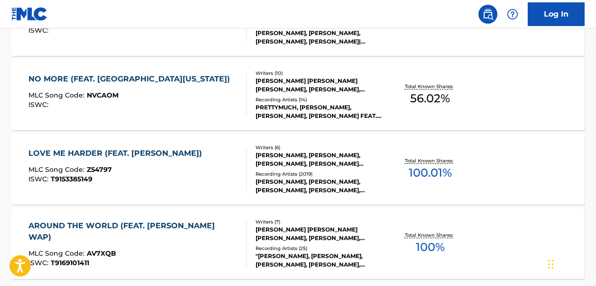
click at [182, 152] on div "LOVE ME HARDER (FEAT. THE WEEKND)" at bounding box center [117, 153] width 178 height 11
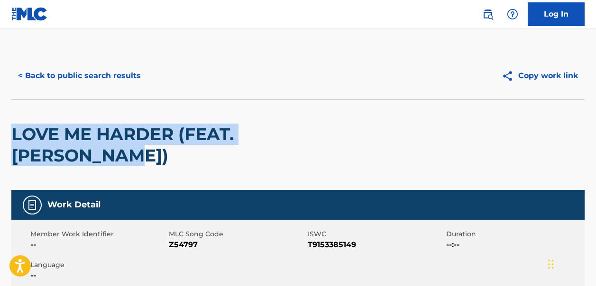
drag, startPoint x: 12, startPoint y: 133, endPoint x: 107, endPoint y: 160, distance: 99.1
click at [107, 160] on h2 "LOVE ME HARDER (FEAT. THE WEEKND)" at bounding box center [183, 145] width 344 height 43
copy h2 "LOVE ME HARDER (FEAT. THE WEEKND)"
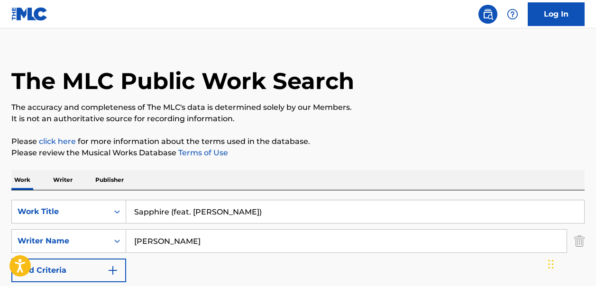
scroll to position [6, 0]
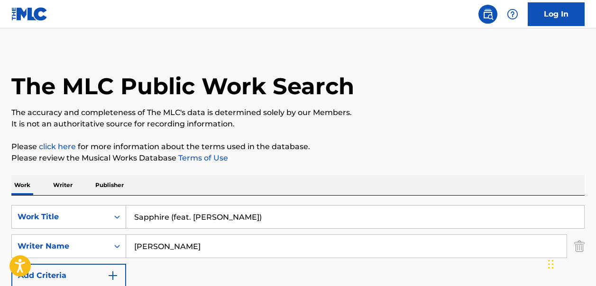
drag, startPoint x: 198, startPoint y: 244, endPoint x: 126, endPoint y: 243, distance: 71.6
click at [126, 243] on input "Savan Kotecha" at bounding box center [346, 246] width 441 height 23
paste input "Arijit Singh"
type input "Arijit Singh"
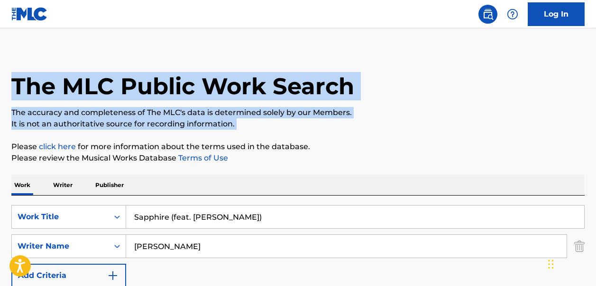
drag, startPoint x: 596, startPoint y: 64, endPoint x: 599, endPoint y: 131, distance: 66.9
click at [596, 131] on html "Accessibility Screen-Reader Guide, Feedback, and Issue Reporting | New window C…" at bounding box center [298, 137] width 596 height 286
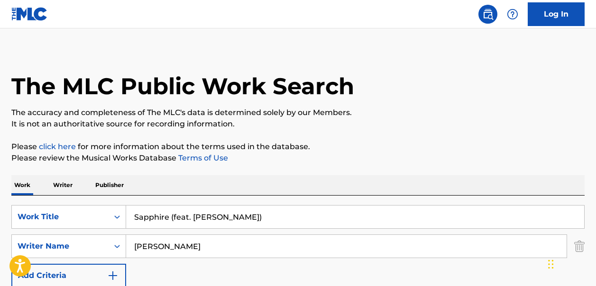
click at [566, 82] on div "The MLC Public Work Search" at bounding box center [297, 80] width 573 height 69
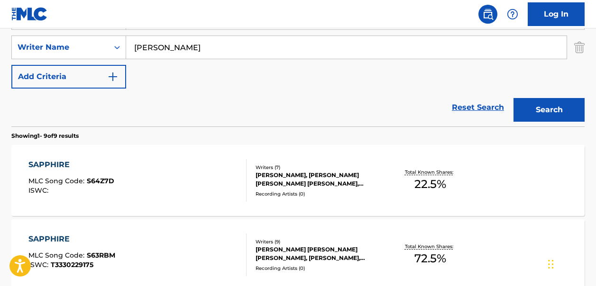
click at [545, 110] on button "Search" at bounding box center [549, 110] width 71 height 24
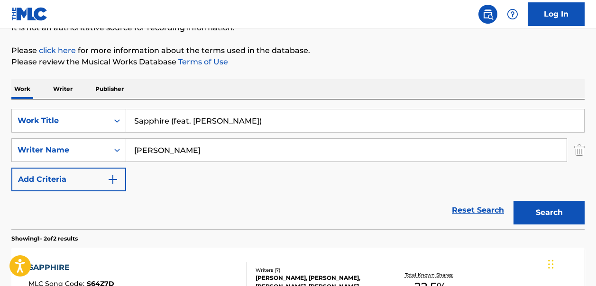
scroll to position [98, 0]
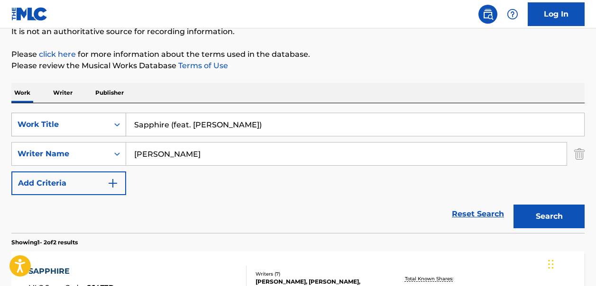
drag, startPoint x: 237, startPoint y: 125, endPoint x: 125, endPoint y: 120, distance: 112.6
click at [125, 120] on div "SearchWithCriteriac863bbd4-c501-452e-9c3c-2408ec21aa3f Work Title Sapphire (fea…" at bounding box center [297, 125] width 573 height 24
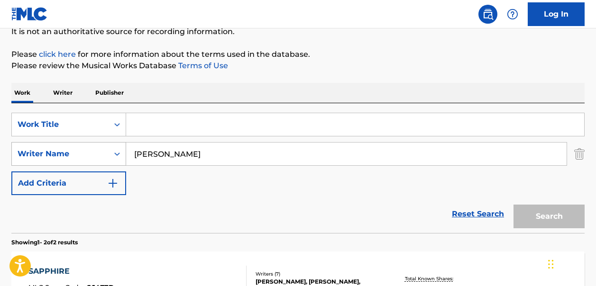
drag, startPoint x: 181, startPoint y: 157, endPoint x: 122, endPoint y: 155, distance: 59.3
click at [122, 155] on div "SearchWithCriteriaa821a2b2-84ac-4ad5-8ddd-7cc3f27c70e1 Writer Name Arijit Singh" at bounding box center [297, 154] width 573 height 24
click at [469, 212] on link "Reset Search" at bounding box center [478, 214] width 62 height 21
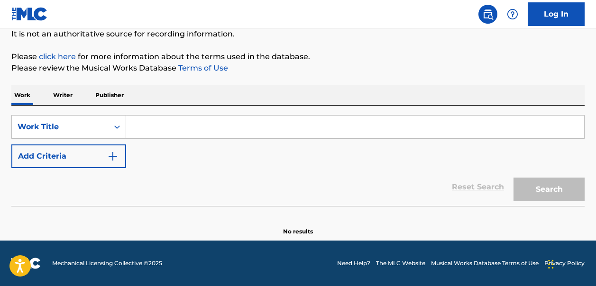
scroll to position [96, 0]
click at [150, 128] on input "Search Form" at bounding box center [355, 127] width 458 height 23
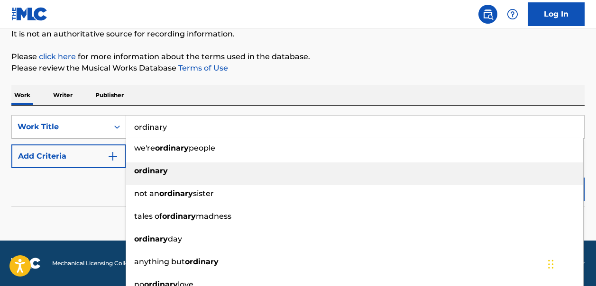
type input "ordinary"
click at [154, 169] on strong "ordinary" at bounding box center [151, 170] width 34 height 9
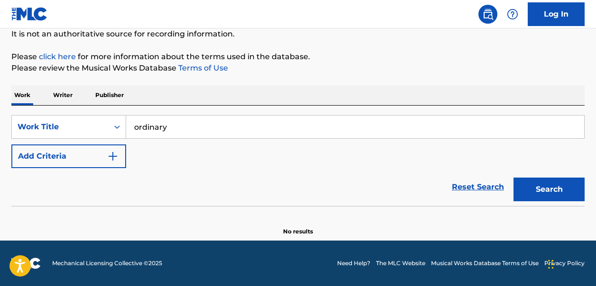
click at [114, 157] on img "Search Form" at bounding box center [112, 156] width 11 height 11
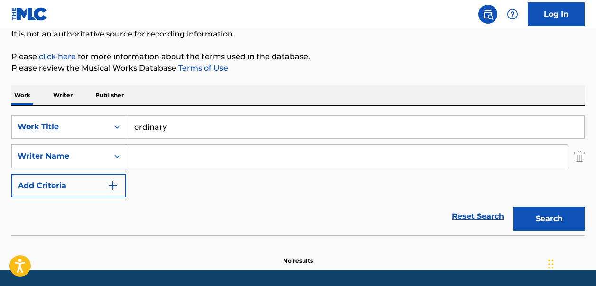
click at [133, 157] on input "Search Form" at bounding box center [346, 156] width 441 height 23
type input "a"
type input "yaron adam"
click at [543, 227] on button "Search" at bounding box center [549, 219] width 71 height 24
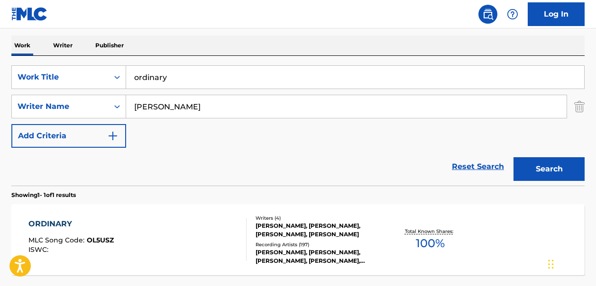
scroll to position [149, 0]
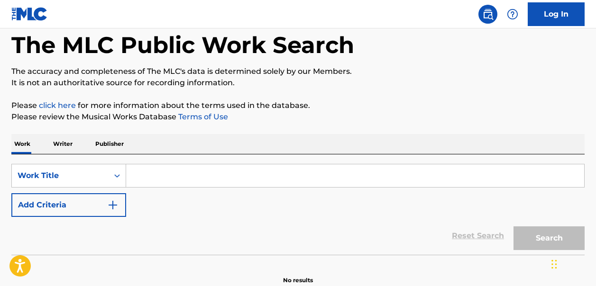
scroll to position [65, 0]
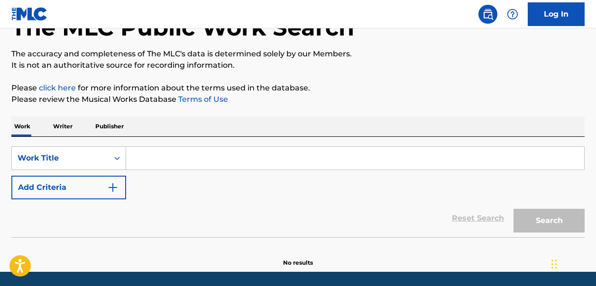
click at [148, 159] on input "Search Form" at bounding box center [355, 158] width 458 height 23
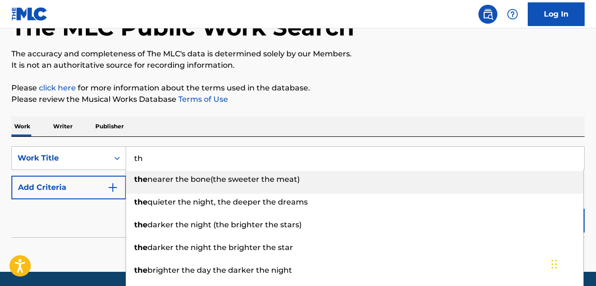
type input "t"
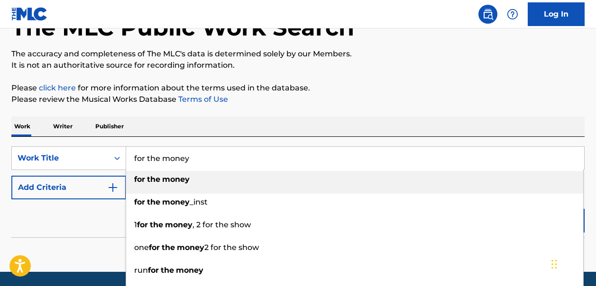
type input "for the money"
click at [158, 182] on strong "the" at bounding box center [153, 179] width 13 height 9
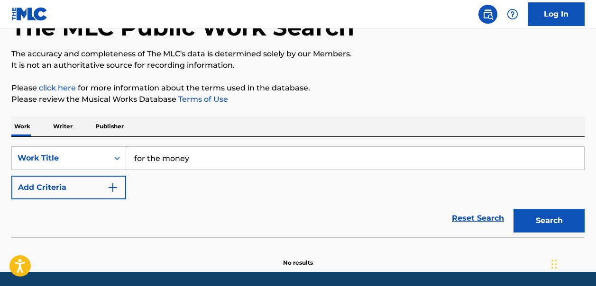
click at [115, 188] on img "Search Form" at bounding box center [112, 187] width 11 height 11
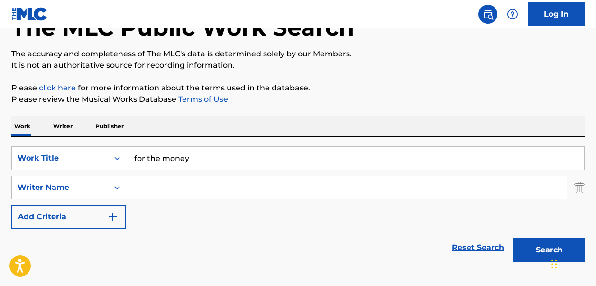
click at [136, 190] on input "Search Form" at bounding box center [346, 187] width 441 height 23
type input "williams pharrell"
click at [535, 250] on button "Search" at bounding box center [549, 251] width 71 height 24
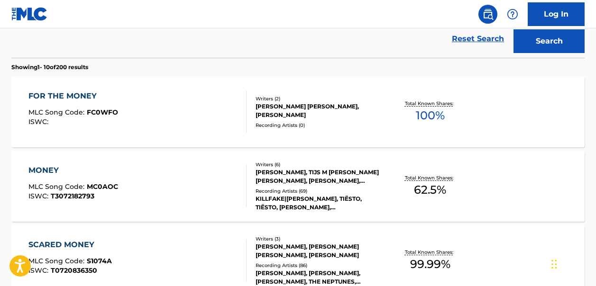
scroll to position [275, 0]
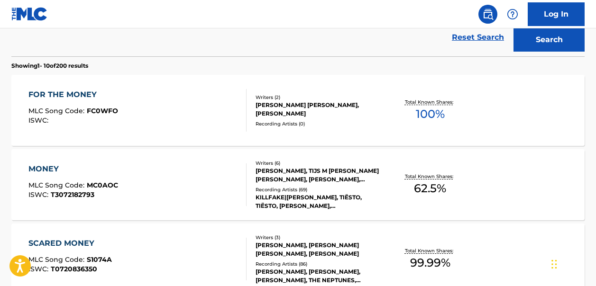
click at [428, 113] on span "100 %" at bounding box center [430, 114] width 29 height 17
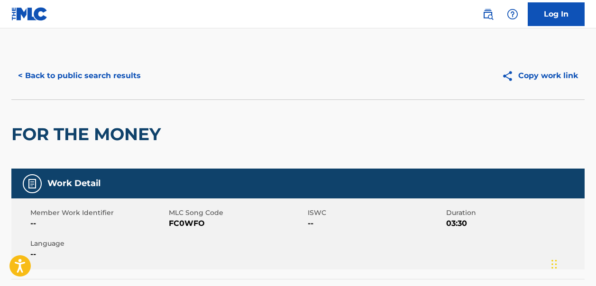
click at [31, 72] on button "< Back to public search results" at bounding box center [79, 76] width 136 height 24
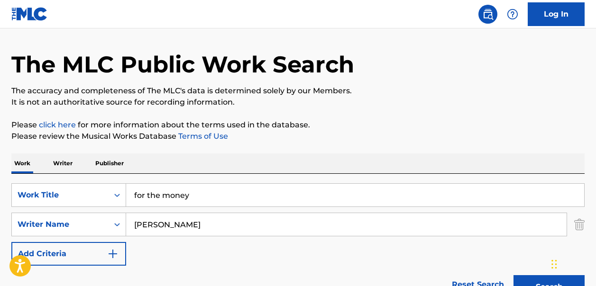
scroll to position [7, 0]
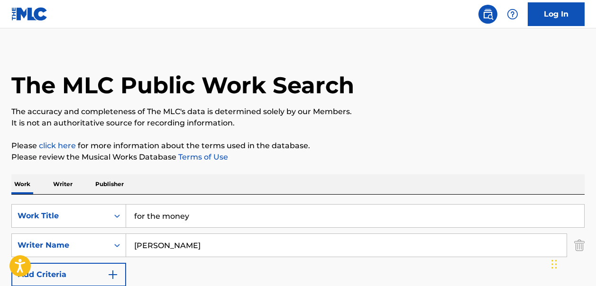
click at [205, 219] on input "for the money" at bounding box center [355, 216] width 458 height 23
type input "f"
paste input "Double Life - From "Despicable Me 4""
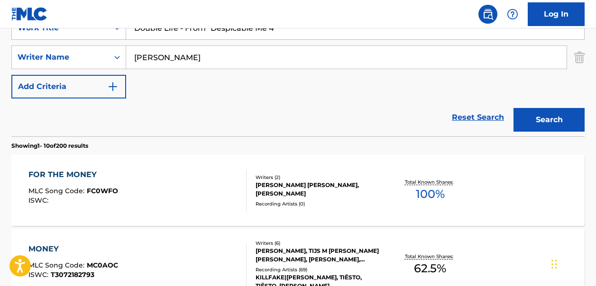
scroll to position [207, 0]
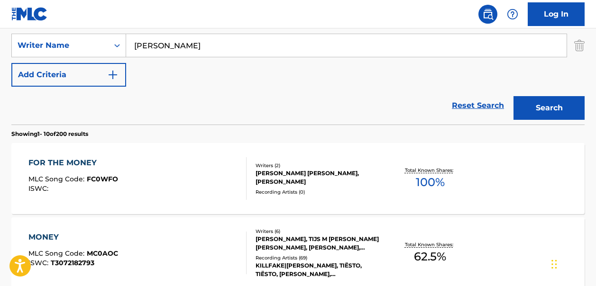
type input "Double Life - From "Despicable Me 4""
click at [544, 107] on button "Search" at bounding box center [549, 108] width 71 height 24
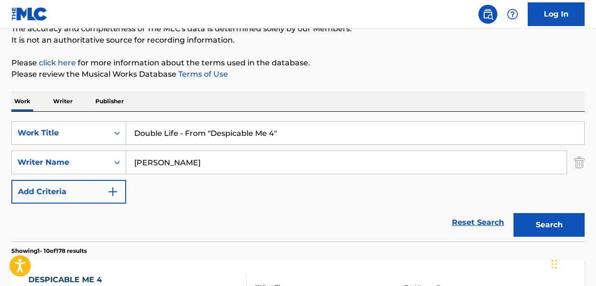
scroll to position [89, 0]
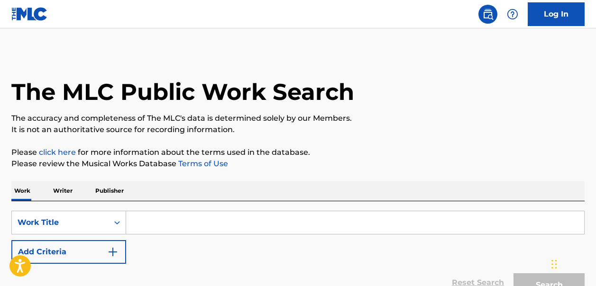
click at [164, 222] on input "Search Form" at bounding box center [355, 223] width 458 height 23
paste input "Sapphire (feat. [PERSON_NAME])"
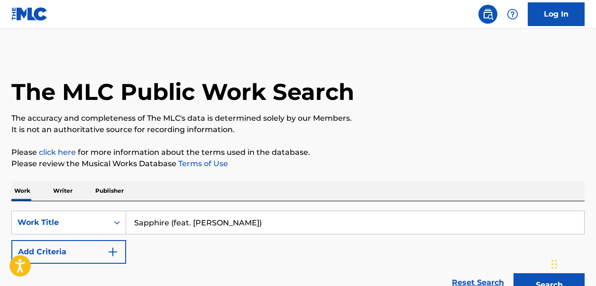
type input "Sapphire (feat. [PERSON_NAME])"
click at [111, 249] on img "Search Form" at bounding box center [112, 252] width 11 height 11
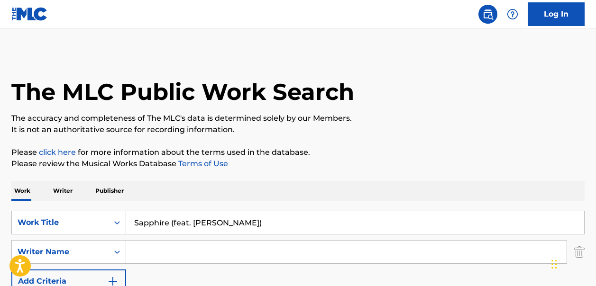
click at [140, 254] on input "Search Form" at bounding box center [346, 252] width 441 height 23
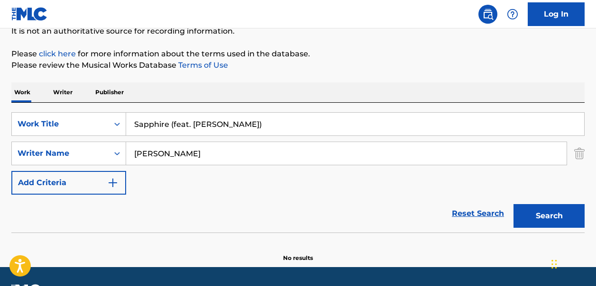
scroll to position [104, 0]
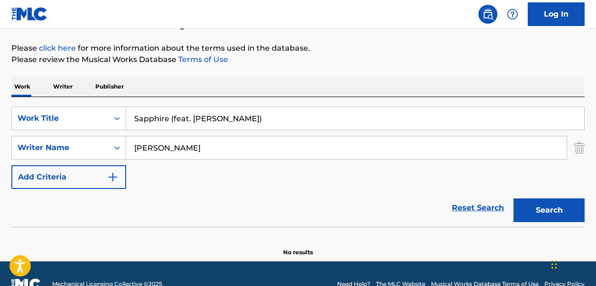
click at [547, 214] on button "Search" at bounding box center [549, 211] width 71 height 24
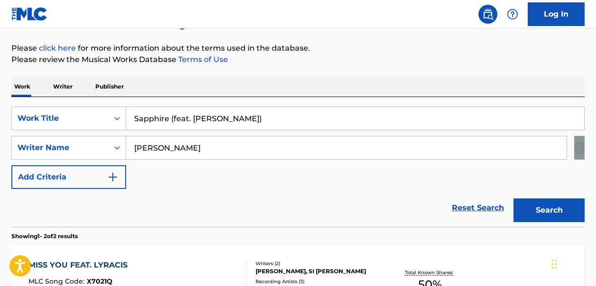
drag, startPoint x: 596, startPoint y: 146, endPoint x: 599, endPoint y: 165, distance: 19.7
click at [596, 165] on html "Accessibility Screen-Reader Guide, Feedback, and Issue Reporting | New window L…" at bounding box center [298, 39] width 596 height 286
click at [148, 146] on input "[PERSON_NAME]" at bounding box center [346, 148] width 441 height 23
type input "[PERSON_NAME]"
click at [546, 202] on button "Search" at bounding box center [549, 211] width 71 height 24
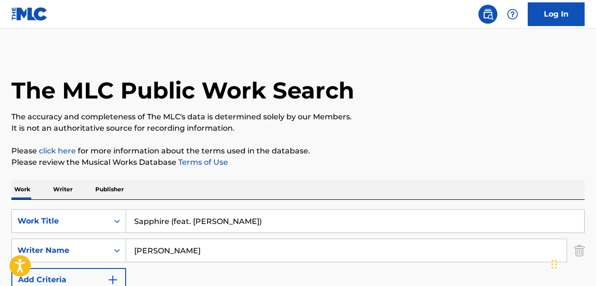
scroll to position [0, 0]
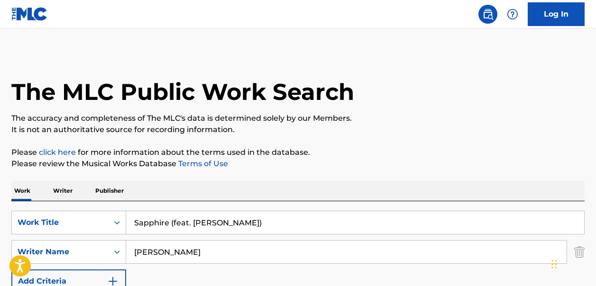
drag, startPoint x: 170, startPoint y: 254, endPoint x: 130, endPoint y: 254, distance: 39.8
click at [130, 254] on input "[PERSON_NAME]" at bounding box center [346, 252] width 441 height 23
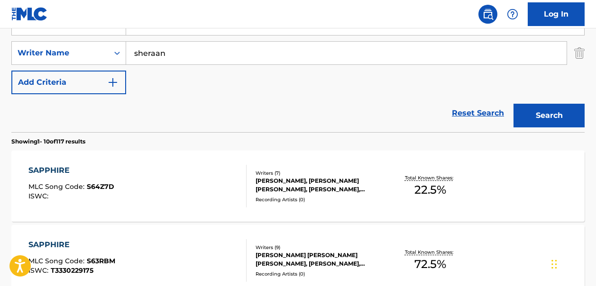
click at [559, 120] on button "Search" at bounding box center [549, 116] width 71 height 24
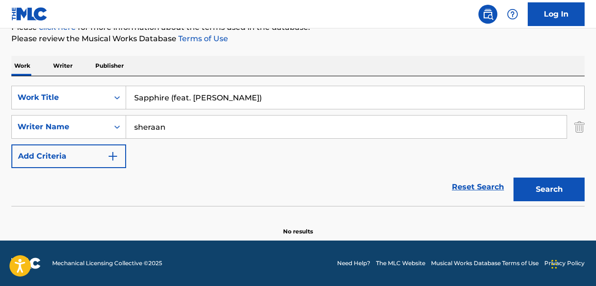
scroll to position [125, 0]
click at [158, 128] on input "sheraan" at bounding box center [346, 127] width 441 height 23
type input "[PERSON_NAME]"
click at [556, 190] on button "Search" at bounding box center [549, 190] width 71 height 24
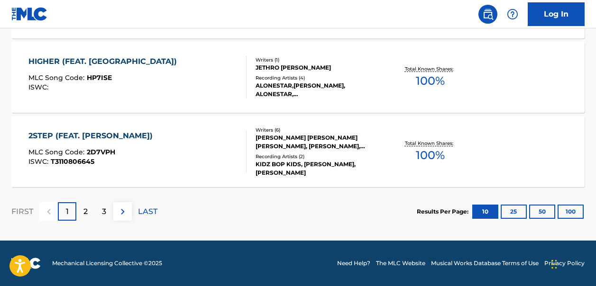
scroll to position [0, 0]
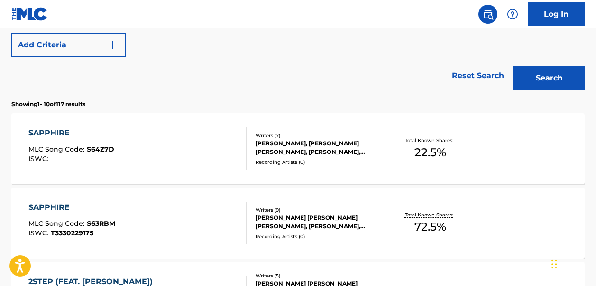
click at [483, 73] on link "Reset Search" at bounding box center [478, 75] width 62 height 21
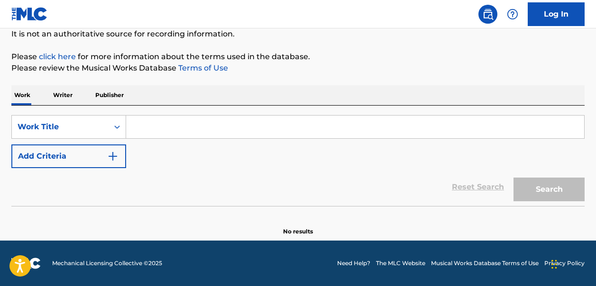
scroll to position [96, 0]
click at [155, 129] on input "Search Form" at bounding box center [355, 127] width 458 height 23
paste input "Sapphire (feat. [PERSON_NAME])"
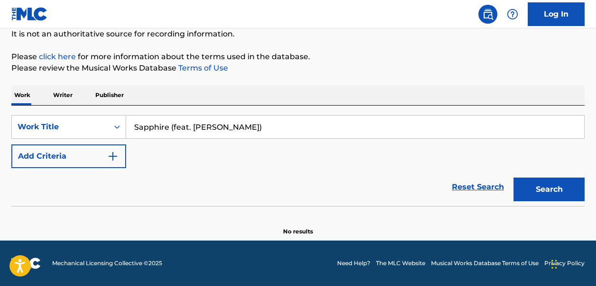
type input "Sapphire (feat. [PERSON_NAME])"
click at [115, 157] on img "Search Form" at bounding box center [112, 156] width 11 height 11
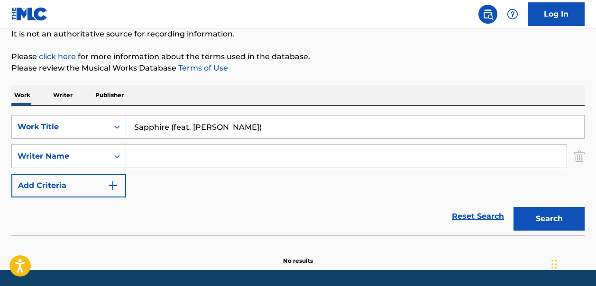
click at [139, 156] on input "Search Form" at bounding box center [346, 156] width 441 height 23
type input "Ed Sheeran"
click at [551, 216] on button "Search" at bounding box center [549, 219] width 71 height 24
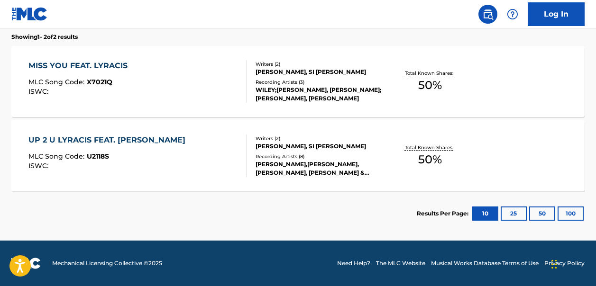
scroll to position [0, 0]
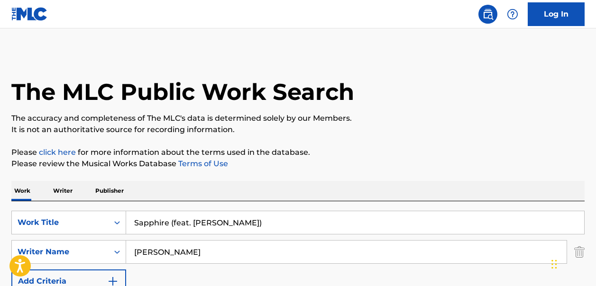
click at [242, 223] on input "Sapphire (feat. Arijit Singh)" at bounding box center [355, 223] width 458 height 23
click at [225, 235] on div "SearchWithCriteriacaf3f662-49a3-4d9f-a97a-5f77184365d2 Work Title Sapphire (fea…" at bounding box center [297, 252] width 573 height 83
drag, startPoint x: 241, startPoint y: 224, endPoint x: 133, endPoint y: 224, distance: 108.6
click at [133, 224] on input "Sapphire (feat. Arijit Singh)" at bounding box center [355, 223] width 458 height 23
paste input "Sam Di Hustler"
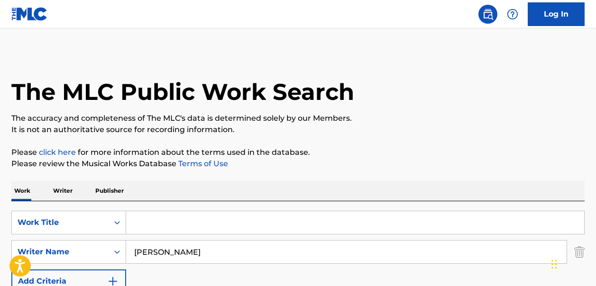
type input "Sam Di Hustler"
drag, startPoint x: 197, startPoint y: 223, endPoint x: 122, endPoint y: 222, distance: 74.5
click at [122, 222] on div "SearchWithCriteriacaf3f662-49a3-4d9f-a97a-5f77184365d2 Work Title Sam Di Hustler" at bounding box center [297, 223] width 573 height 24
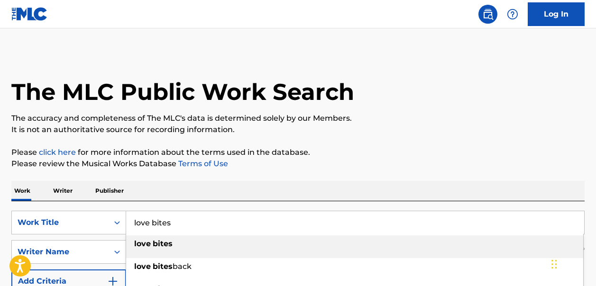
type input "love bites"
click at [157, 240] on strong "bites" at bounding box center [163, 244] width 20 height 9
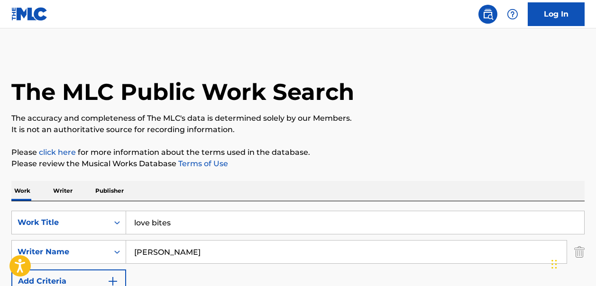
drag, startPoint x: 183, startPoint y: 256, endPoint x: 128, endPoint y: 254, distance: 55.0
click at [128, 254] on input "Ed Sheeran" at bounding box center [346, 252] width 441 height 23
paste input "Sam Di Hustler"
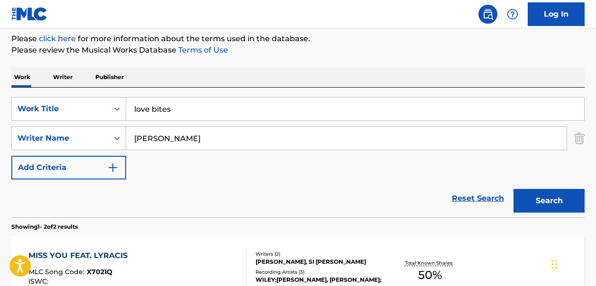
scroll to position [117, 0]
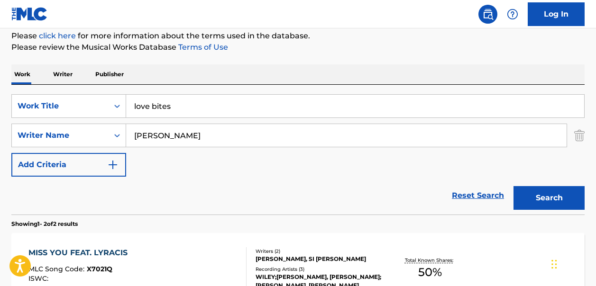
click at [534, 192] on button "Search" at bounding box center [549, 198] width 71 height 24
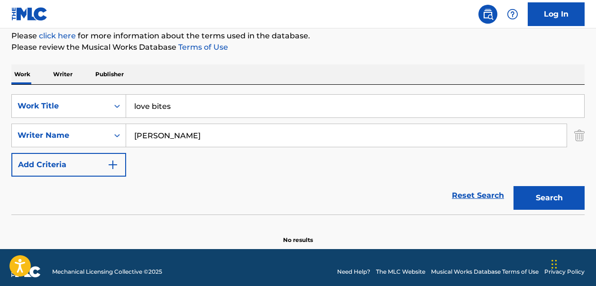
click at [199, 135] on input "Sam Di Hustler" at bounding box center [346, 135] width 441 height 23
type input "S"
click at [551, 193] on button "Search" at bounding box center [549, 198] width 71 height 24
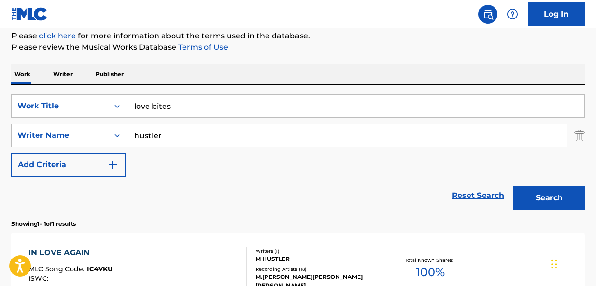
click at [132, 139] on input "hustler" at bounding box center [346, 135] width 441 height 23
paste input "Sam Di Hustler"
click at [556, 190] on button "Search" at bounding box center [549, 198] width 71 height 24
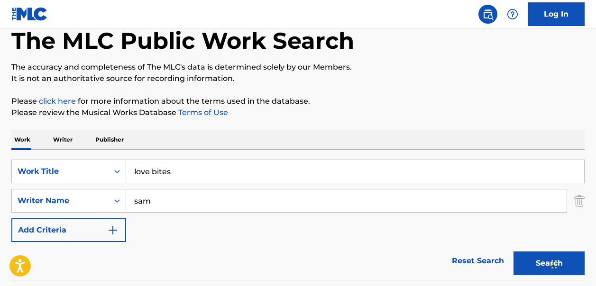
scroll to position [46, 0]
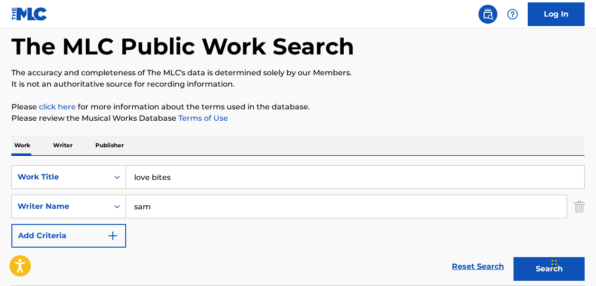
click at [154, 211] on input "sam" at bounding box center [346, 206] width 441 height 23
click at [533, 268] on button "Search" at bounding box center [549, 270] width 71 height 24
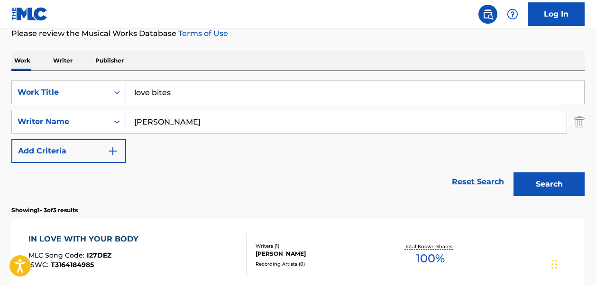
scroll to position [112, 0]
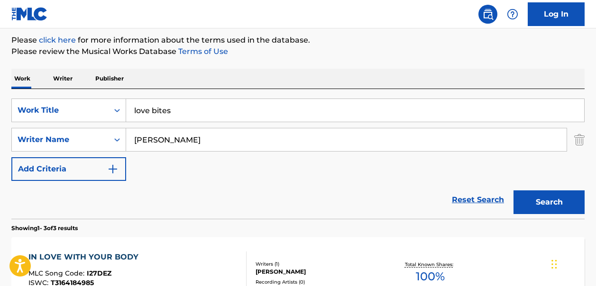
click at [183, 141] on input "sam d" at bounding box center [346, 140] width 441 height 23
type input "sam d hustler"
click at [542, 200] on button "Search" at bounding box center [549, 203] width 71 height 24
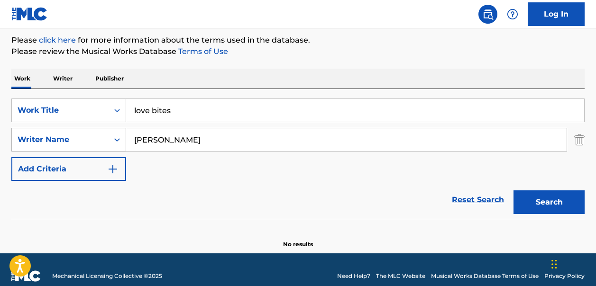
drag, startPoint x: 196, startPoint y: 140, endPoint x: 120, endPoint y: 141, distance: 76.8
click at [120, 141] on div "SearchWithCriteria72531a16-105d-405a-949f-4b35e3d642a4 Writer Name sam d hustler" at bounding box center [297, 140] width 573 height 24
click at [568, 207] on button "Search" at bounding box center [549, 203] width 71 height 24
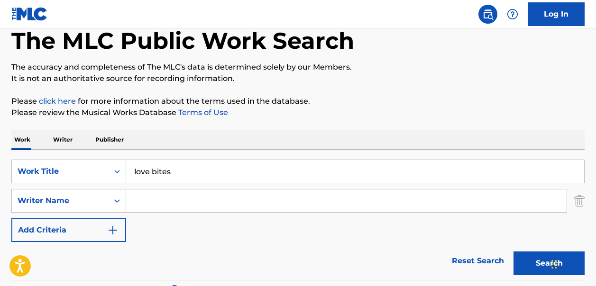
scroll to position [53, 0]
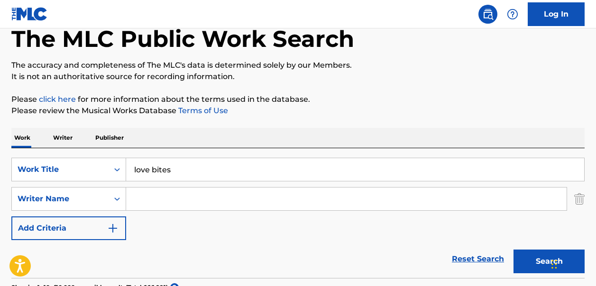
click at [160, 201] on input "Search Form" at bounding box center [346, 199] width 441 height 23
type input "hustler"
click at [514, 250] on button "Search" at bounding box center [549, 262] width 71 height 24
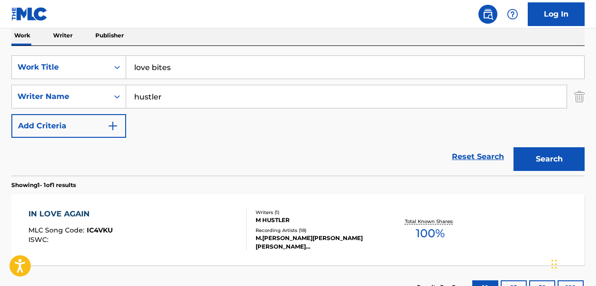
scroll to position [142, 0]
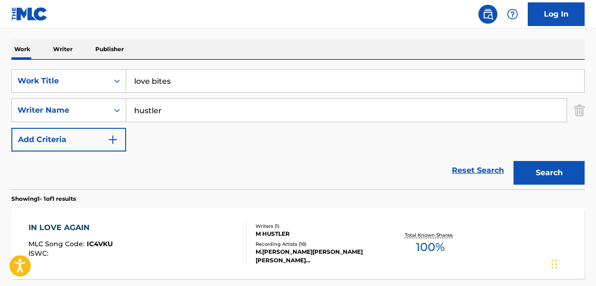
drag, startPoint x: 175, startPoint y: 81, endPoint x: 131, endPoint y: 81, distance: 44.6
click at [131, 81] on input "love bites" at bounding box center [355, 81] width 458 height 23
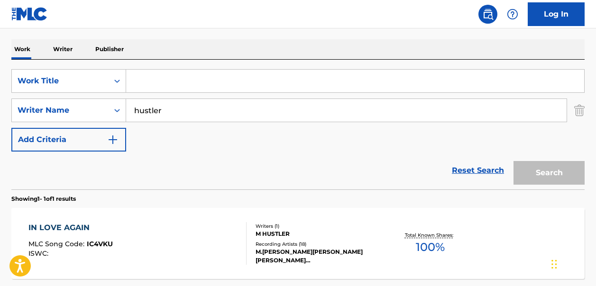
paste input "It's a Mirror"
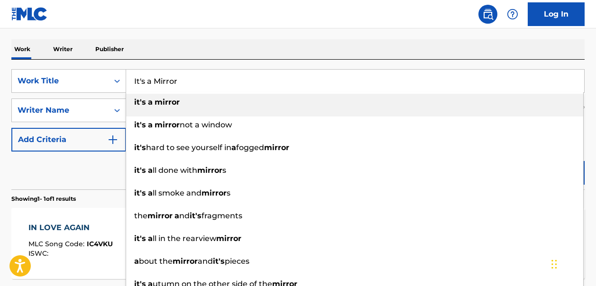
click at [158, 103] on strong "mirror" at bounding box center [167, 102] width 25 height 9
type input "it's a mirror"
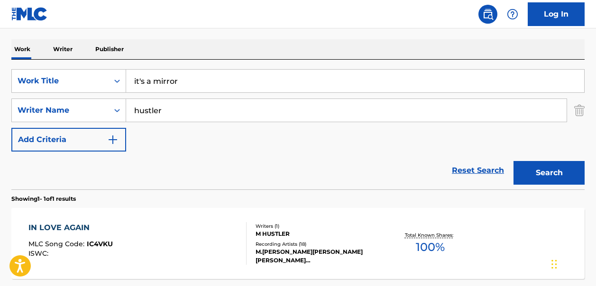
drag, startPoint x: 164, startPoint y: 112, endPoint x: 129, endPoint y: 113, distance: 34.6
click at [129, 113] on input "hustler" at bounding box center [346, 110] width 441 height 23
click at [146, 111] on input "Search Form" at bounding box center [346, 110] width 441 height 23
paste input "Mike Hadreas"
type input "Mike Hadreas"
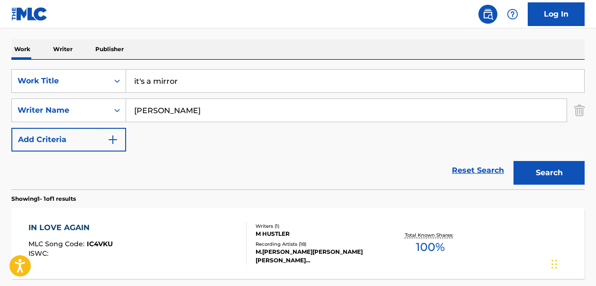
click at [546, 171] on button "Search" at bounding box center [549, 173] width 71 height 24
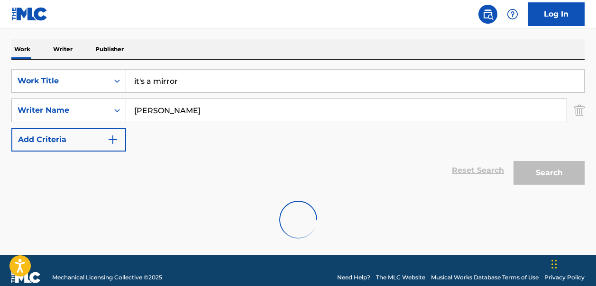
scroll to position [125, 0]
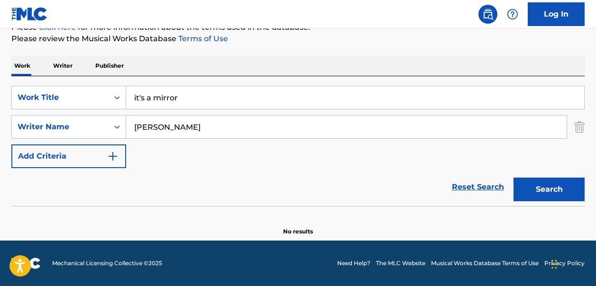
drag, startPoint x: 189, startPoint y: 128, endPoint x: 126, endPoint y: 129, distance: 63.1
click at [126, 129] on input "Mike Hadreas" at bounding box center [346, 127] width 441 height 23
type input "perfume genious"
click at [566, 190] on button "Search" at bounding box center [549, 190] width 71 height 24
drag, startPoint x: 209, startPoint y: 129, endPoint x: 133, endPoint y: 127, distance: 75.9
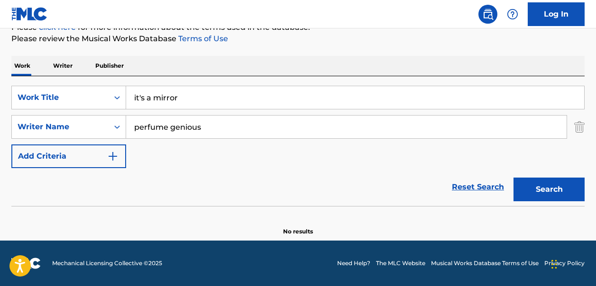
click at [133, 127] on input "perfume genious" at bounding box center [346, 127] width 441 height 23
click at [553, 185] on button "Search" at bounding box center [549, 190] width 71 height 24
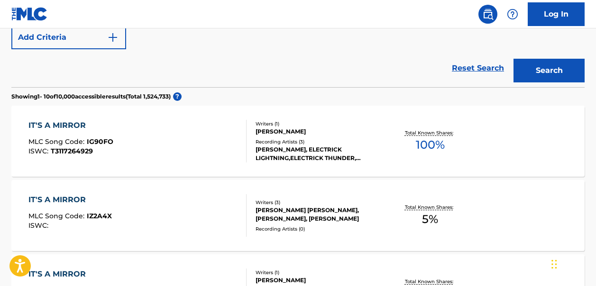
scroll to position [203, 0]
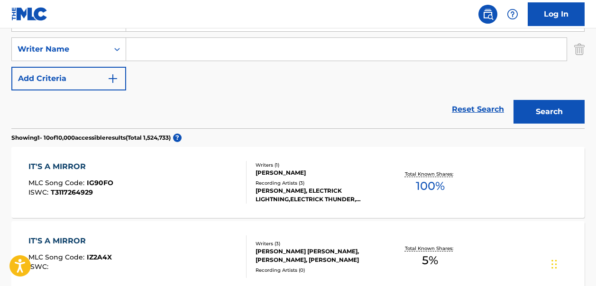
click at [474, 108] on link "Reset Search" at bounding box center [478, 109] width 62 height 21
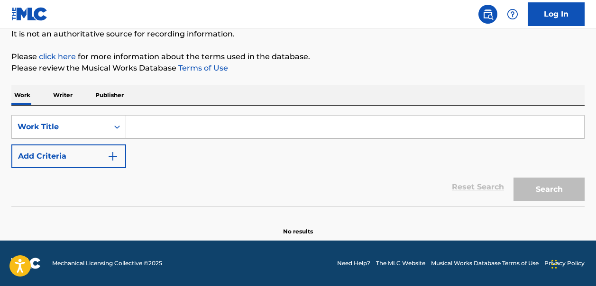
click at [156, 126] on input "Search Form" at bounding box center [355, 127] width 458 height 23
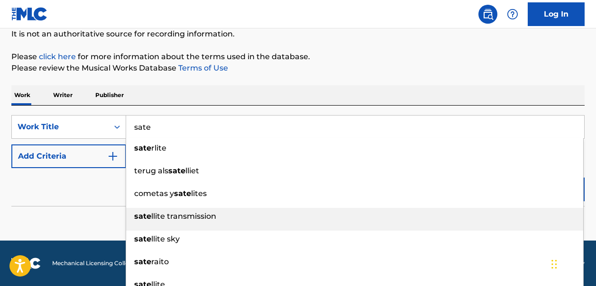
click at [174, 212] on span "llite transmission" at bounding box center [183, 216] width 65 height 9
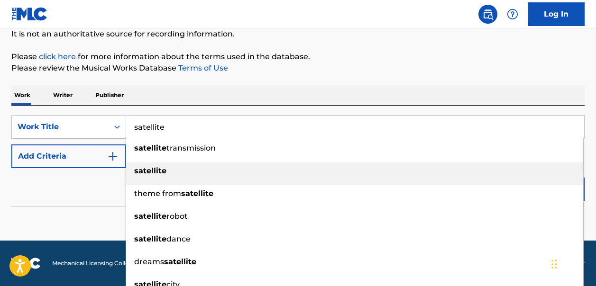
click at [142, 170] on strong "satellite" at bounding box center [150, 170] width 32 height 9
type input "satellite"
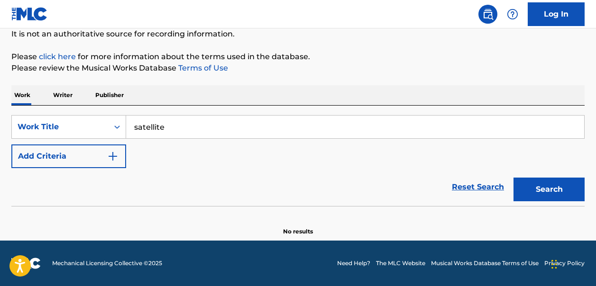
click at [111, 157] on img "Search Form" at bounding box center [112, 156] width 11 height 11
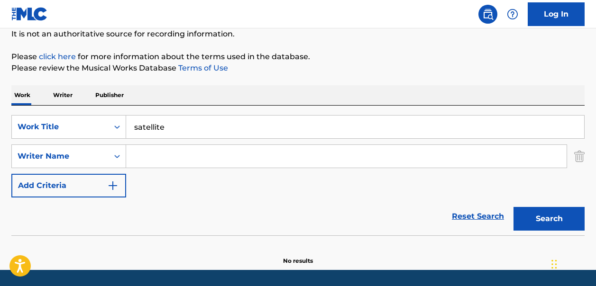
click at [144, 149] on input "Search Form" at bounding box center [346, 156] width 441 height 23
type input "Kevin Gilyard"
click at [559, 219] on button "Search" at bounding box center [549, 219] width 71 height 24
click at [166, 124] on input "satellite" at bounding box center [355, 127] width 458 height 23
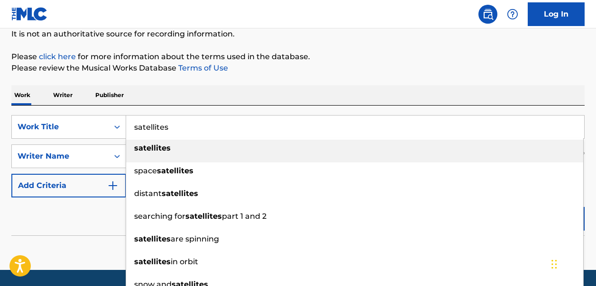
type input "satellites"
click at [151, 148] on strong "satellites" at bounding box center [152, 148] width 37 height 9
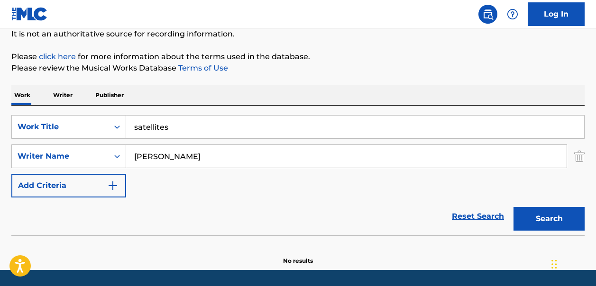
click at [544, 220] on button "Search" at bounding box center [549, 219] width 71 height 24
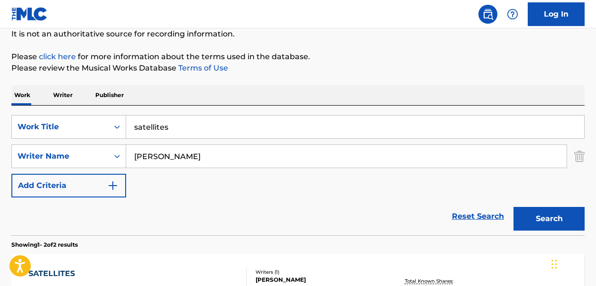
drag, startPoint x: 596, startPoint y: 157, endPoint x: 599, endPoint y: 166, distance: 9.5
click at [596, 166] on html "Accessibility Screen-Reader Guide, Feedback, and Issue Reporting | New window L…" at bounding box center [298, 47] width 596 height 286
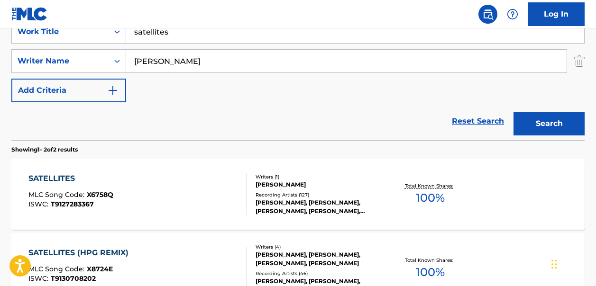
scroll to position [194, 0]
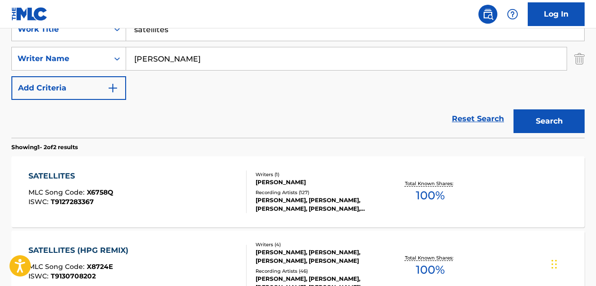
click at [423, 196] on span "100 %" at bounding box center [430, 195] width 29 height 17
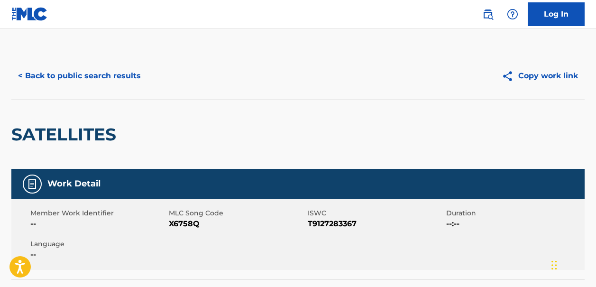
click at [29, 76] on button "< Back to public search results" at bounding box center [79, 76] width 136 height 24
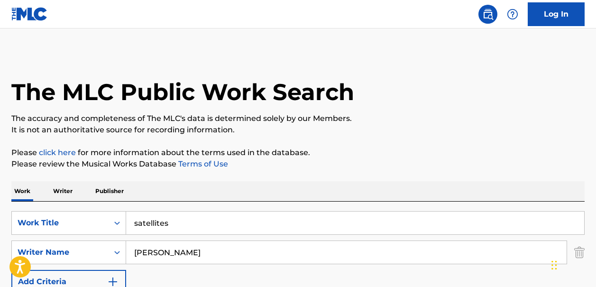
scroll to position [194, 0]
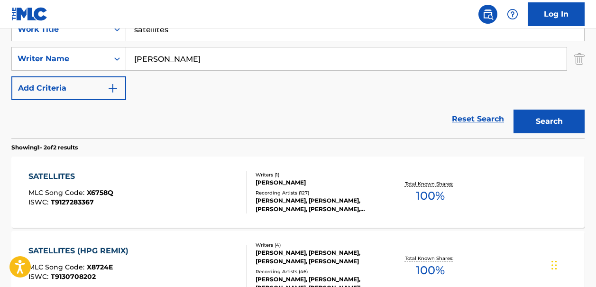
click at [481, 121] on link "Reset Search" at bounding box center [478, 119] width 62 height 21
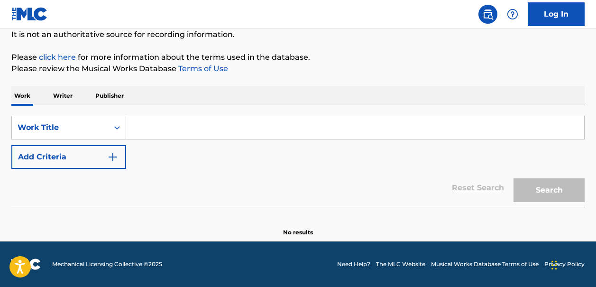
scroll to position [95, 0]
click at [141, 130] on input "Search Form" at bounding box center [355, 127] width 458 height 23
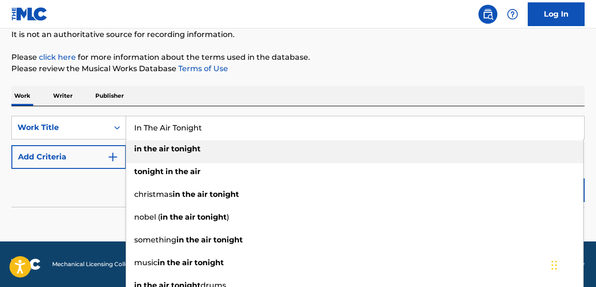
click at [198, 148] on strong "tonight" at bounding box center [185, 148] width 29 height 9
type input "in the air tonight"
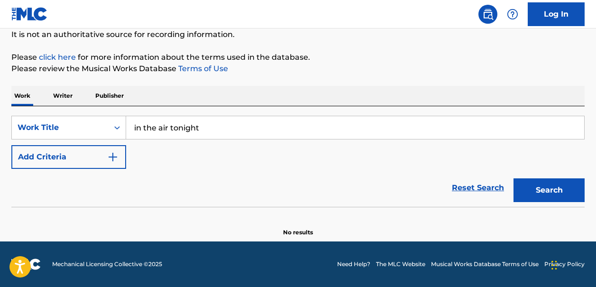
click at [111, 157] on img "Search Form" at bounding box center [112, 156] width 11 height 11
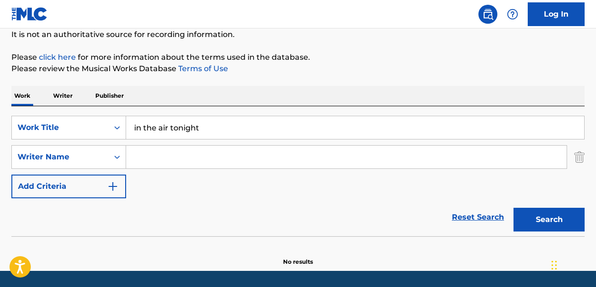
click at [143, 158] on input "Search Form" at bounding box center [346, 157] width 441 height 23
type input "collins phil"
click at [552, 218] on button "Search" at bounding box center [549, 220] width 71 height 24
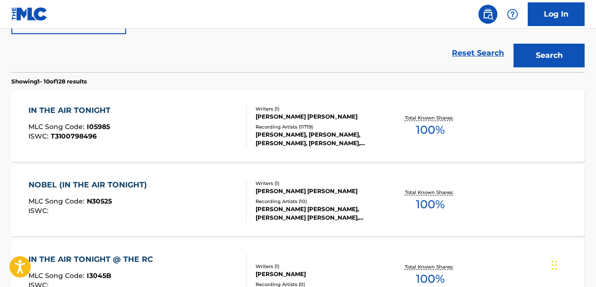
scroll to position [256, 0]
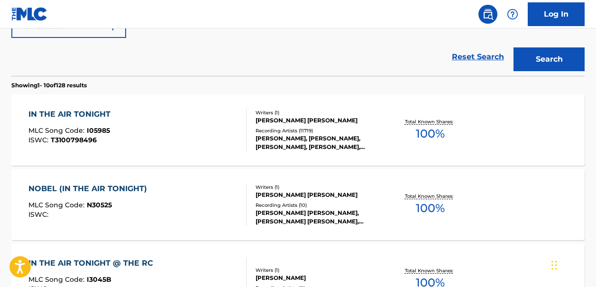
click at [432, 127] on span "100 %" at bounding box center [430, 133] width 29 height 17
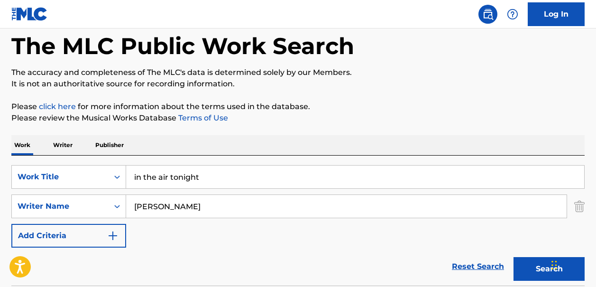
scroll to position [44, 0]
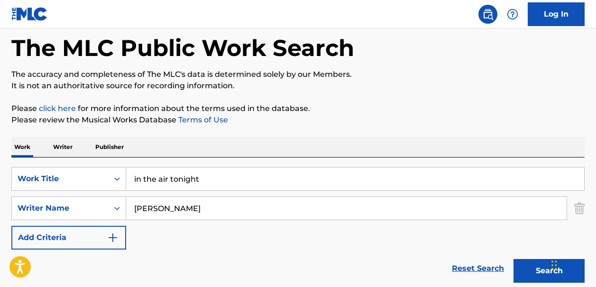
click at [202, 179] on input "in the air tonight" at bounding box center [355, 178] width 458 height 23
type input "in the air tonight-2015 remastered"
click at [526, 274] on button "Search" at bounding box center [549, 271] width 71 height 24
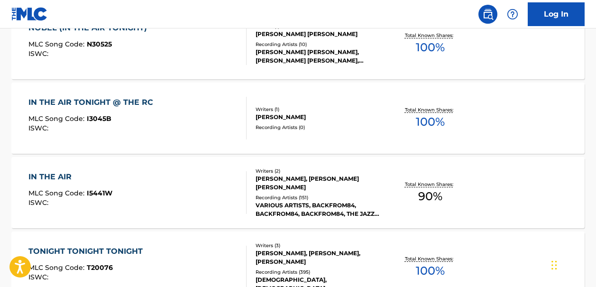
scroll to position [394, 0]
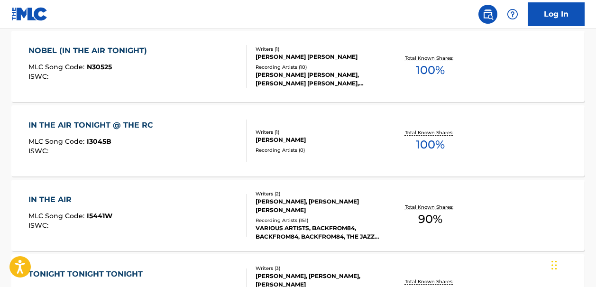
click at [428, 143] on span "100 %" at bounding box center [430, 144] width 29 height 17
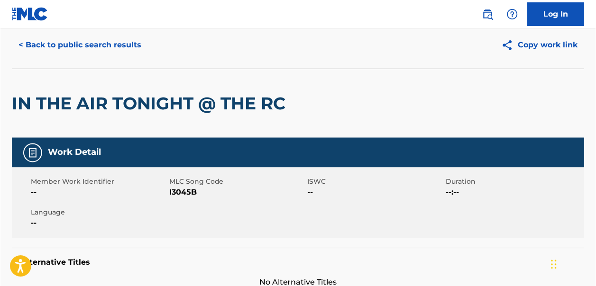
scroll to position [30, 0]
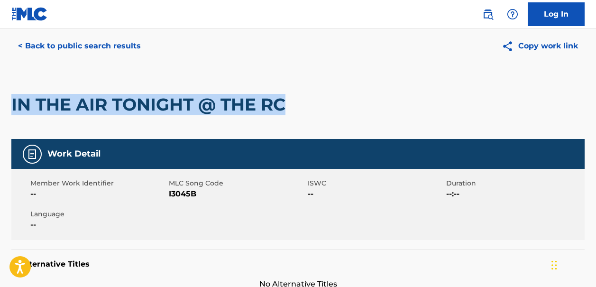
drag, startPoint x: 286, startPoint y: 102, endPoint x: 7, endPoint y: 105, distance: 279.4
copy h2 "IN THE AIR TONIGHT @ THE RC"
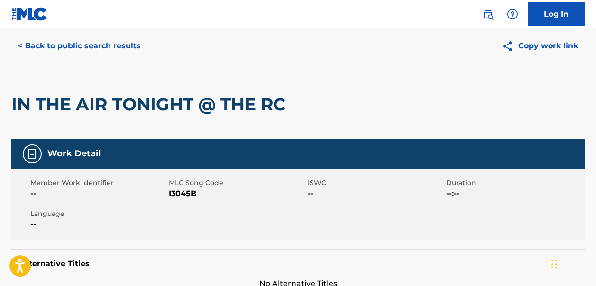
click at [290, 76] on div "IN THE AIR TONIGHT @ THE RC" at bounding box center [150, 104] width 279 height 69
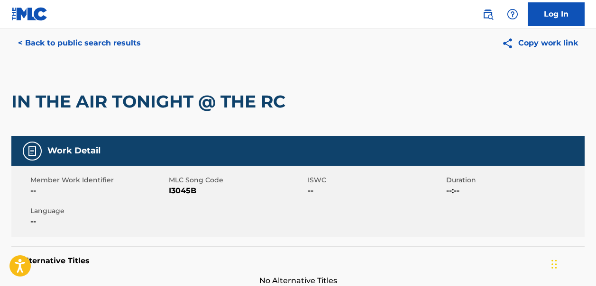
click at [19, 41] on button "< Back to public search results" at bounding box center [79, 43] width 136 height 24
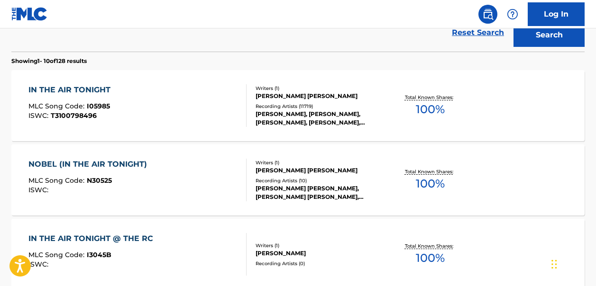
scroll to position [295, 0]
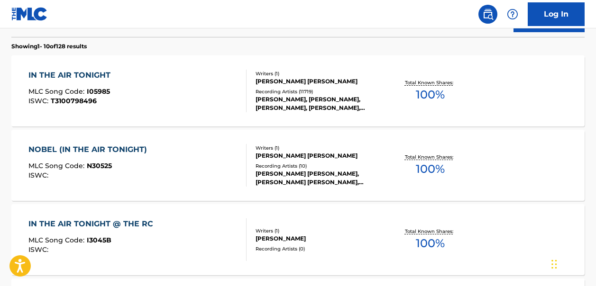
click at [440, 88] on span "100 %" at bounding box center [430, 94] width 29 height 17
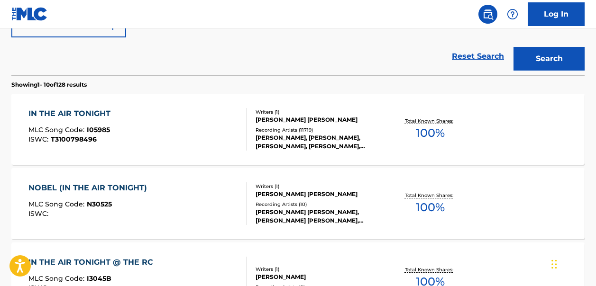
scroll to position [243, 0]
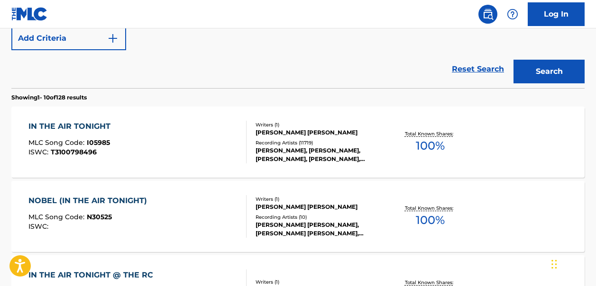
click at [440, 142] on span "100 %" at bounding box center [430, 146] width 29 height 17
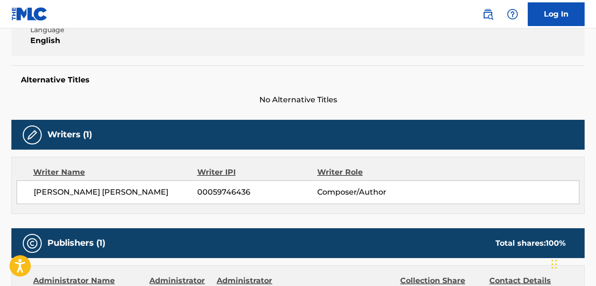
scroll to position [213, 0]
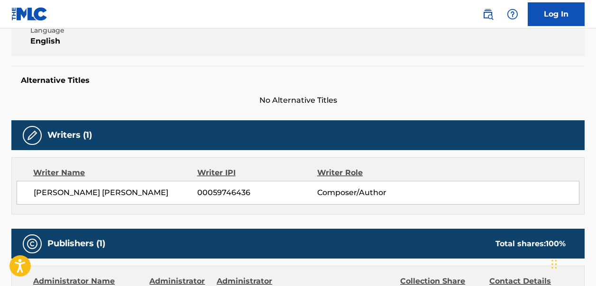
click at [166, 193] on span "[PERSON_NAME] [PERSON_NAME]" at bounding box center [116, 192] width 164 height 11
drag, startPoint x: 164, startPoint y: 192, endPoint x: 29, endPoint y: 193, distance: 135.2
click at [29, 193] on div "PHILLIP DAVID CHARLES COLLINS 00059746436 Composer/Author" at bounding box center [298, 193] width 563 height 24
copy span "[PERSON_NAME] [PERSON_NAME]"
click at [445, 79] on h5 "Alternative Titles" at bounding box center [298, 80] width 554 height 9
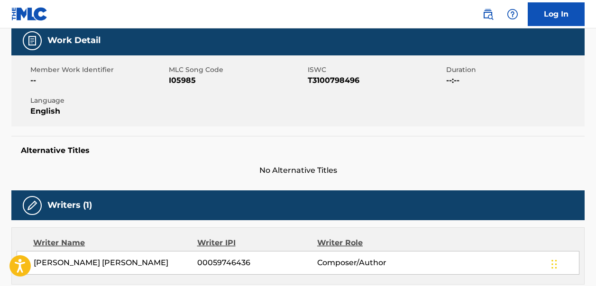
scroll to position [0, 0]
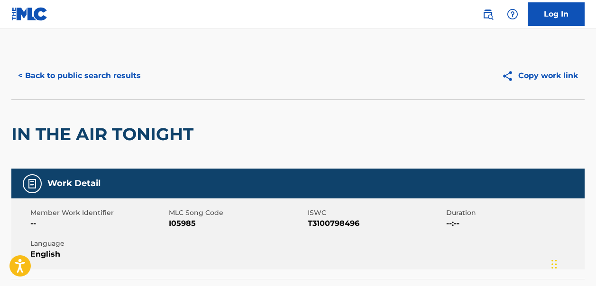
click at [21, 77] on button "< Back to public search results" at bounding box center [79, 76] width 136 height 24
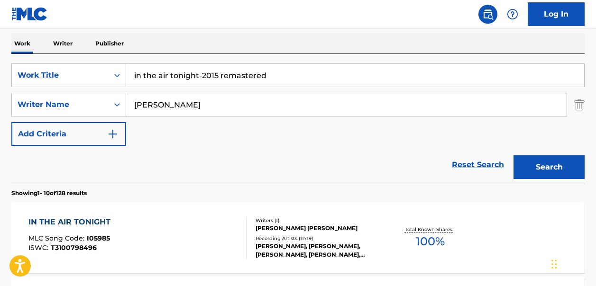
scroll to position [132, 0]
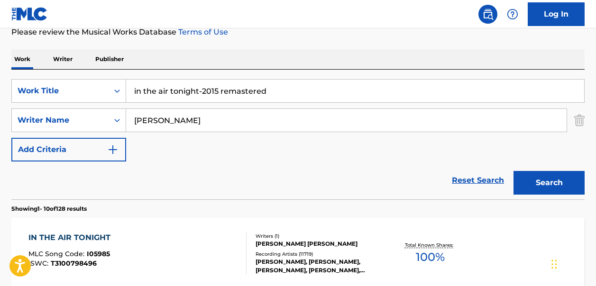
click at [472, 178] on link "Reset Search" at bounding box center [478, 180] width 62 height 21
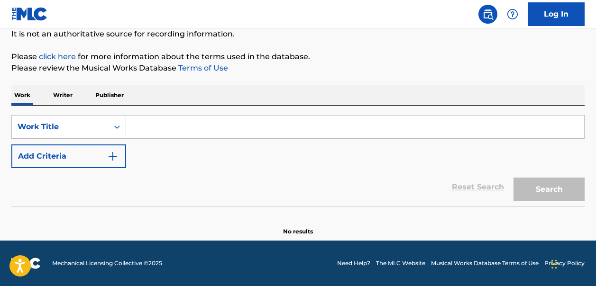
scroll to position [96, 0]
click at [131, 129] on input "Search Form" at bounding box center [355, 127] width 458 height 23
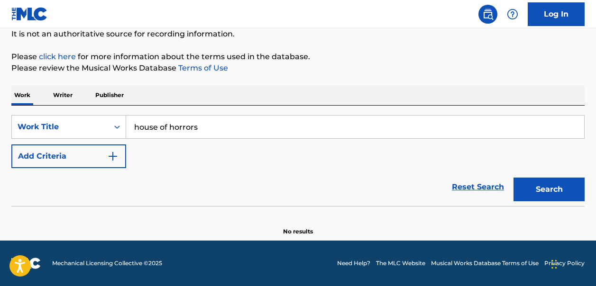
type input "house of horrors"
click at [111, 159] on img "Search Form" at bounding box center [112, 156] width 11 height 11
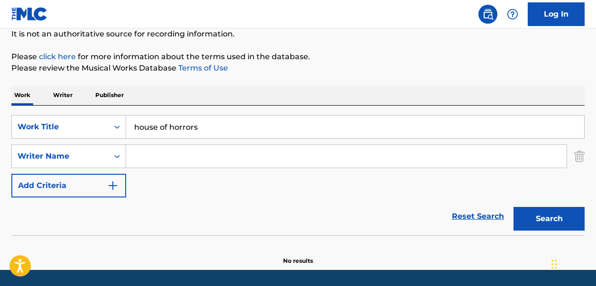
click at [153, 160] on input "Search Form" at bounding box center [346, 156] width 441 height 23
click at [514, 207] on button "Search" at bounding box center [549, 219] width 71 height 24
type input "I"
type input "joseph bruce"
click at [514, 207] on button "Search" at bounding box center [549, 219] width 71 height 24
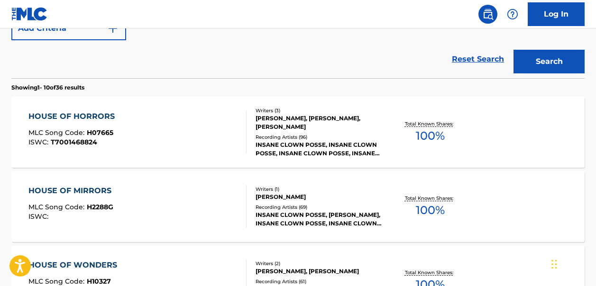
scroll to position [257, 0]
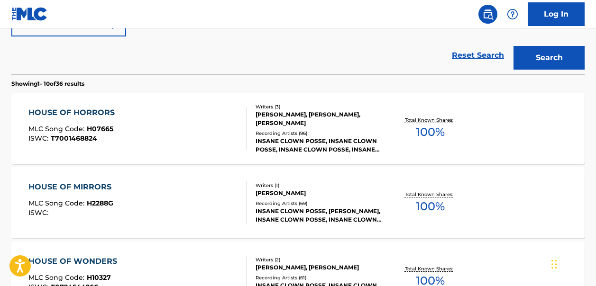
click at [431, 129] on span "100 %" at bounding box center [430, 132] width 29 height 17
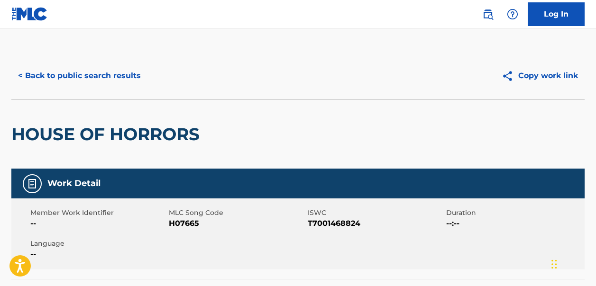
click at [37, 76] on button "< Back to public search results" at bounding box center [79, 76] width 136 height 24
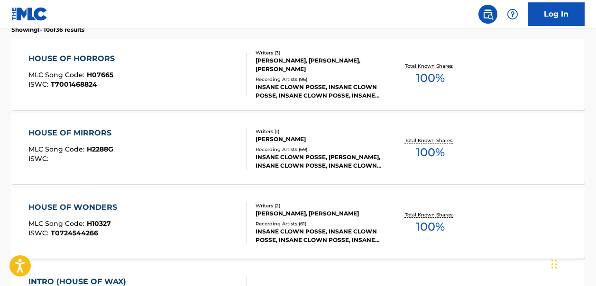
click at [430, 76] on span "100 %" at bounding box center [430, 78] width 29 height 17
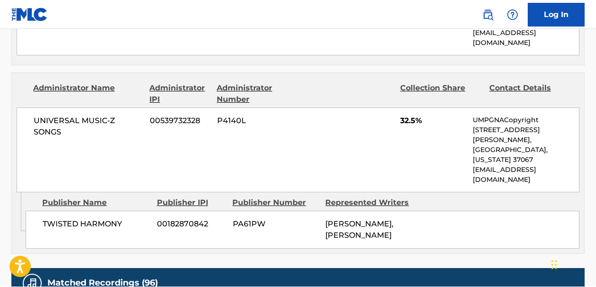
scroll to position [644, 0]
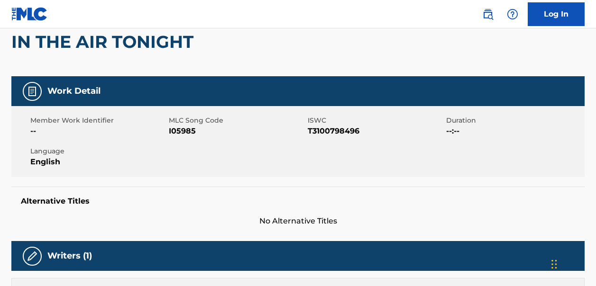
scroll to position [71, 0]
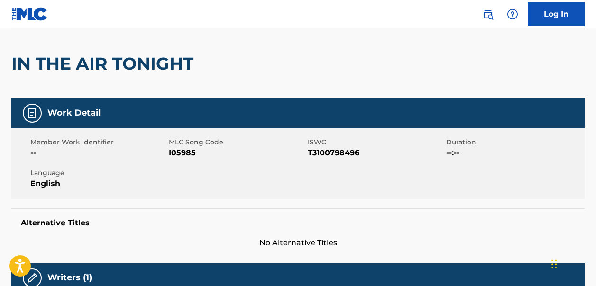
drag, startPoint x: 597, startPoint y: 47, endPoint x: 603, endPoint y: 101, distance: 54.4
click at [596, 101] on html "Press Option+1 for screen-reader mode, Option+0 to cancel Accessibility Screen-…" at bounding box center [298, 72] width 596 height 286
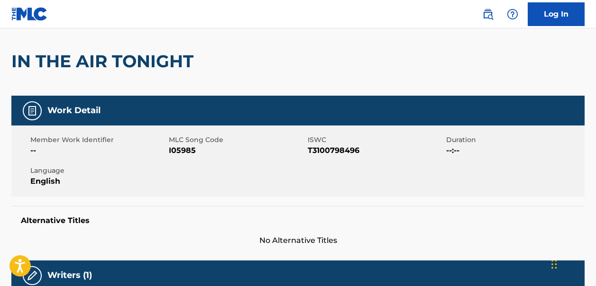
scroll to position [0, 0]
